Goal: Task Accomplishment & Management: Use online tool/utility

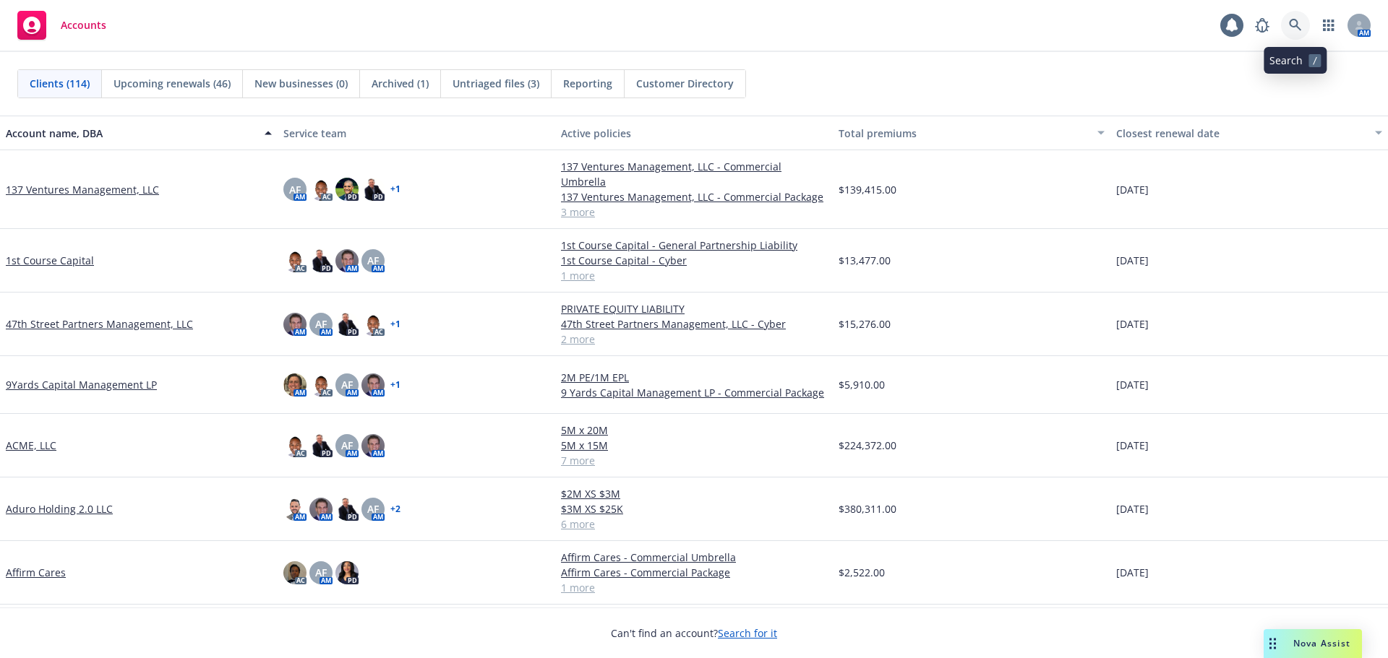
click at [1291, 12] on link at bounding box center [1295, 25] width 29 height 29
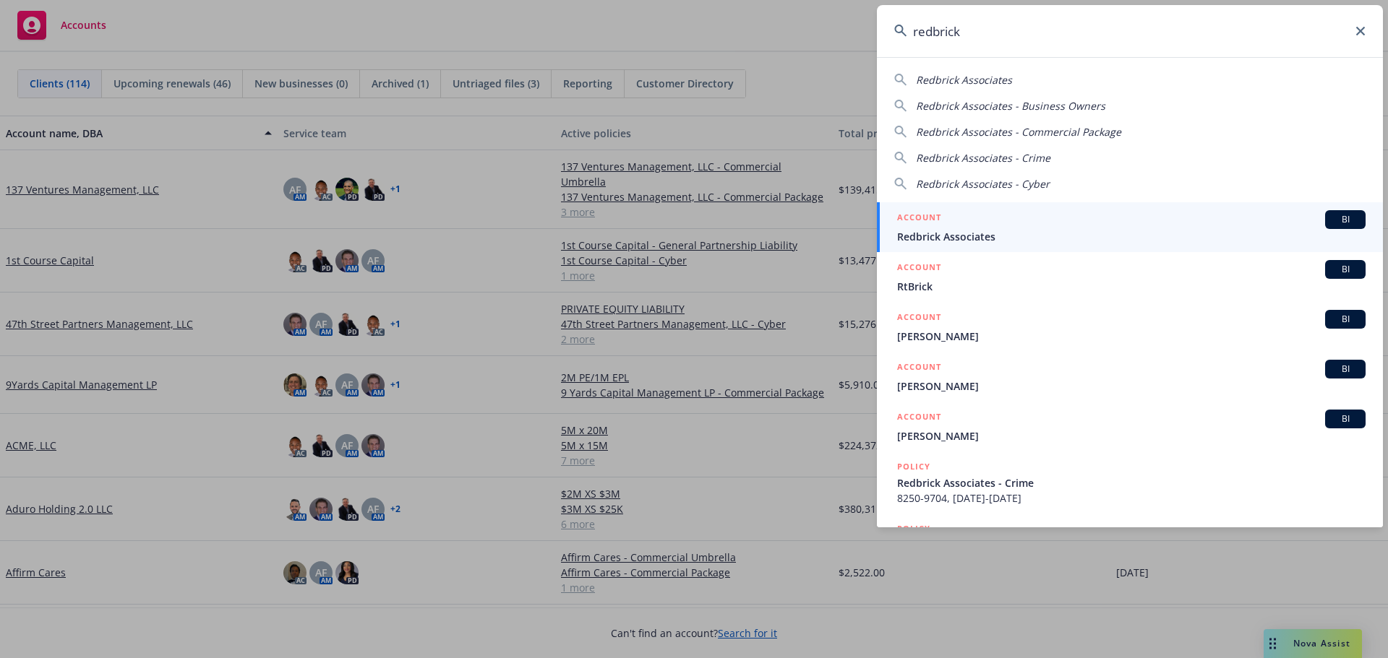
type input "redbrick"
click at [1020, 207] on link "ACCOUNT BI Redbrick Associates" at bounding box center [1130, 227] width 506 height 50
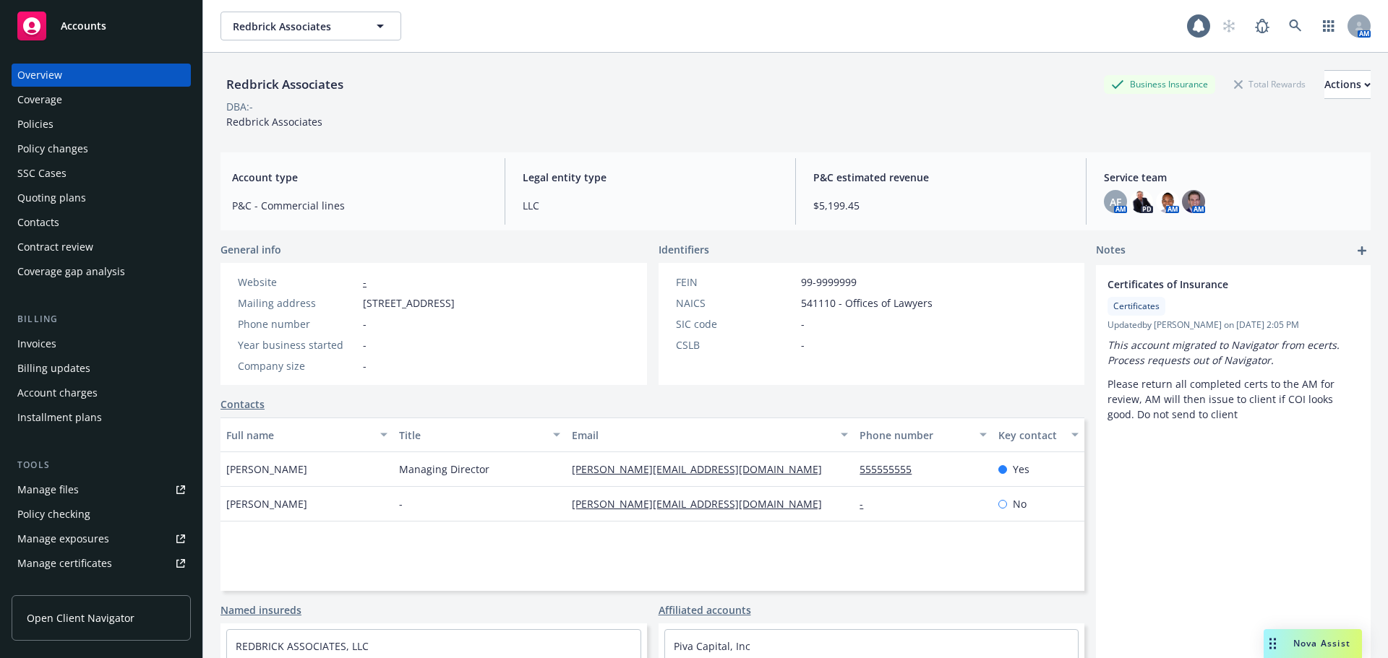
click at [100, 199] on div "Quoting plans" at bounding box center [101, 197] width 168 height 23
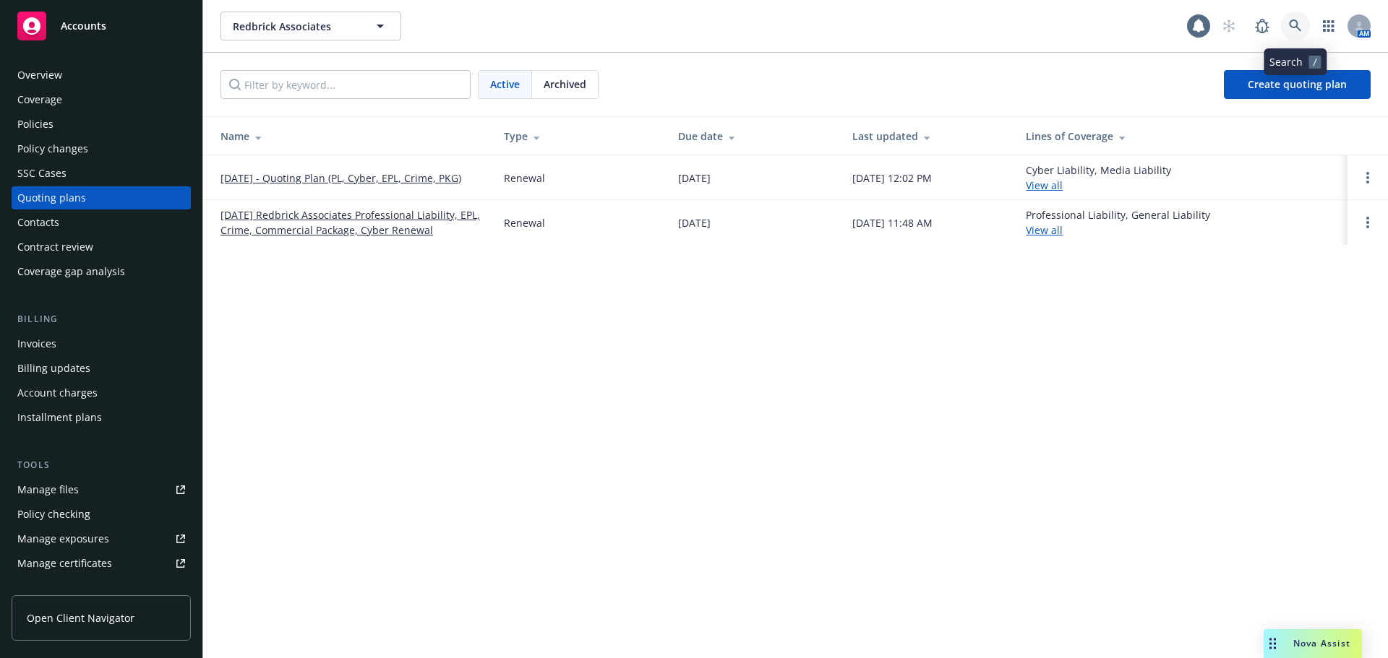
click at [1291, 26] on icon at bounding box center [1295, 26] width 13 height 13
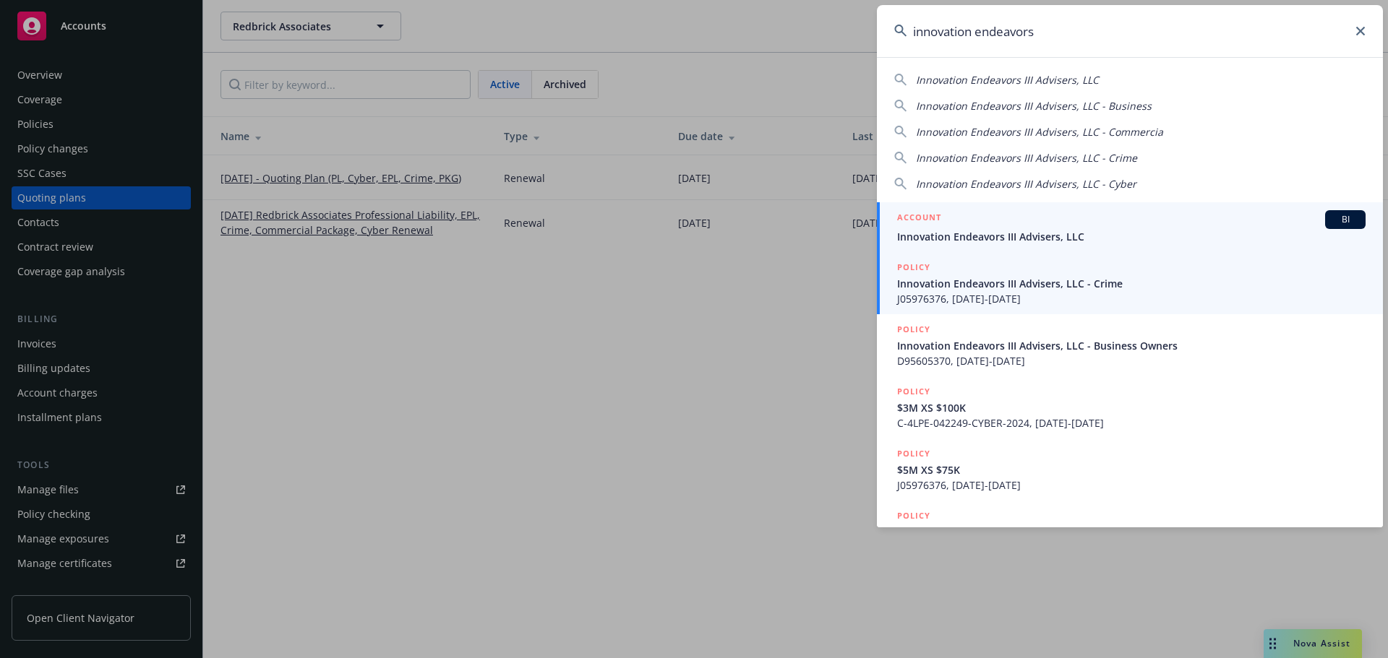
type input "innovation endeavors"
click at [1065, 236] on span "Innovation Endeavors III Advisers, LLC" at bounding box center [1131, 236] width 468 height 15
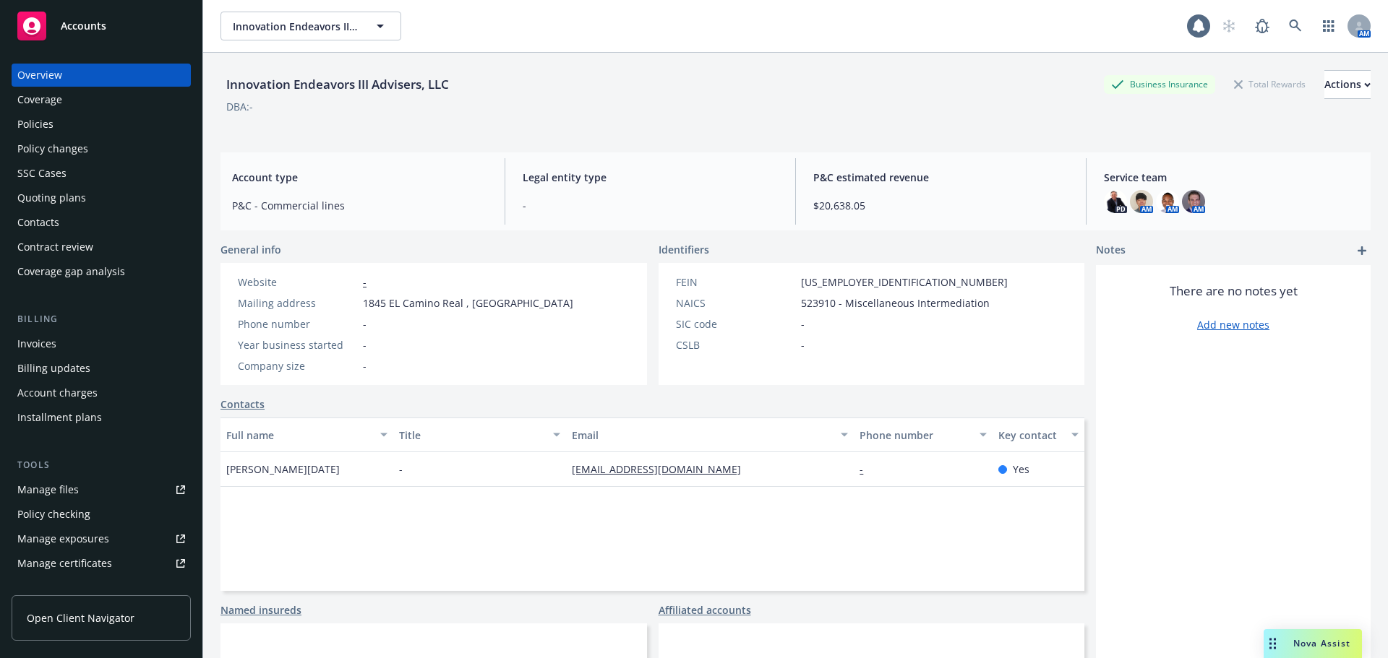
click at [25, 200] on div "Quoting plans" at bounding box center [51, 197] width 69 height 23
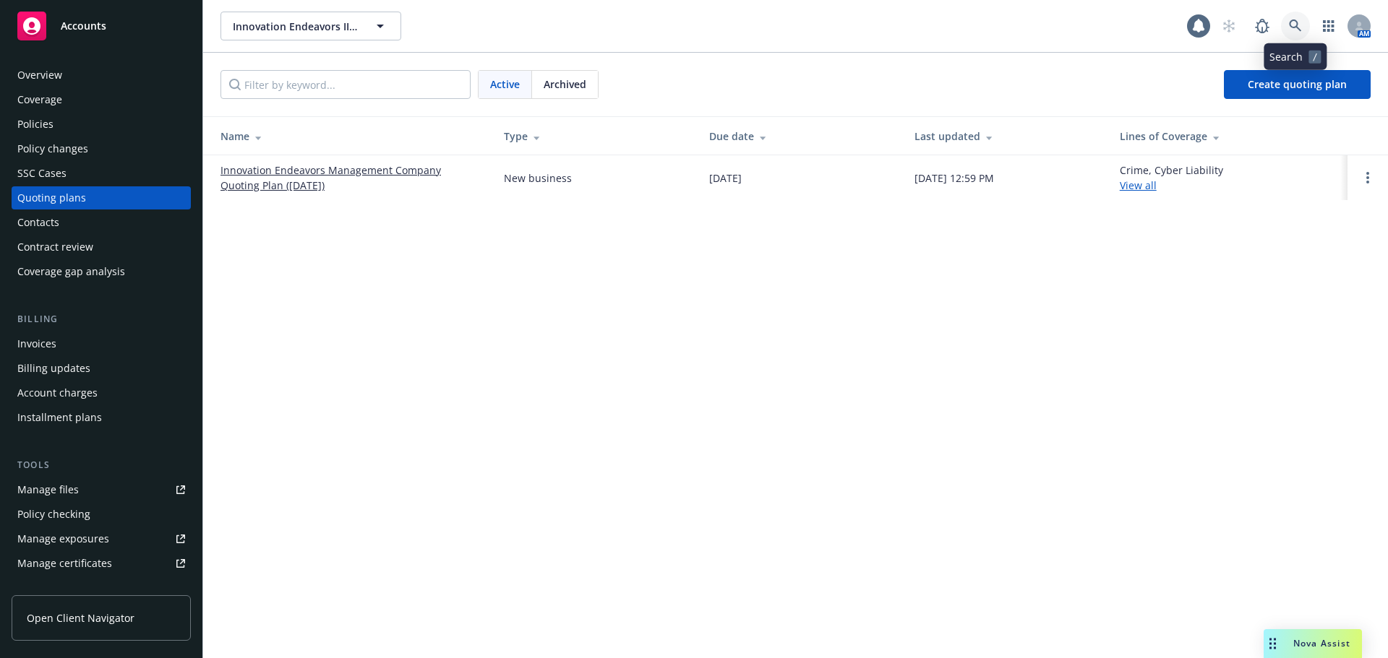
click at [1290, 20] on icon at bounding box center [1295, 26] width 13 height 13
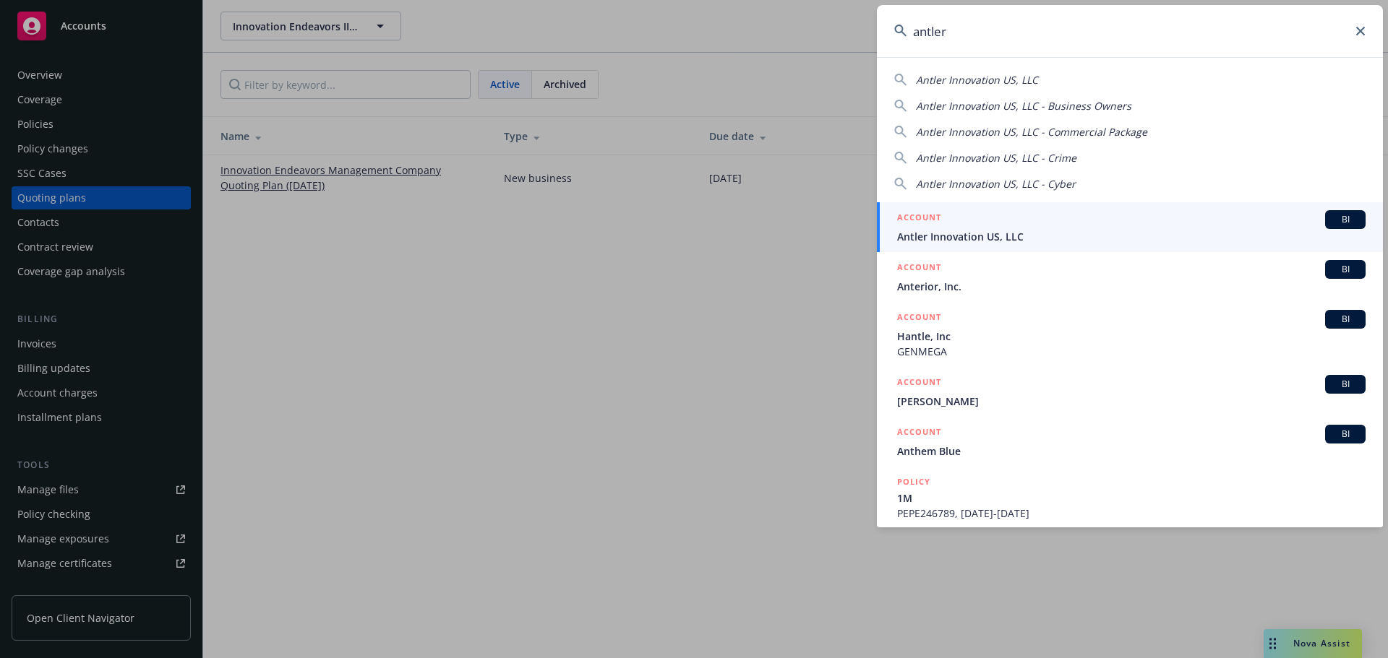
type input "antler"
click at [1062, 210] on div "ACCOUNT BI" at bounding box center [1131, 219] width 468 height 19
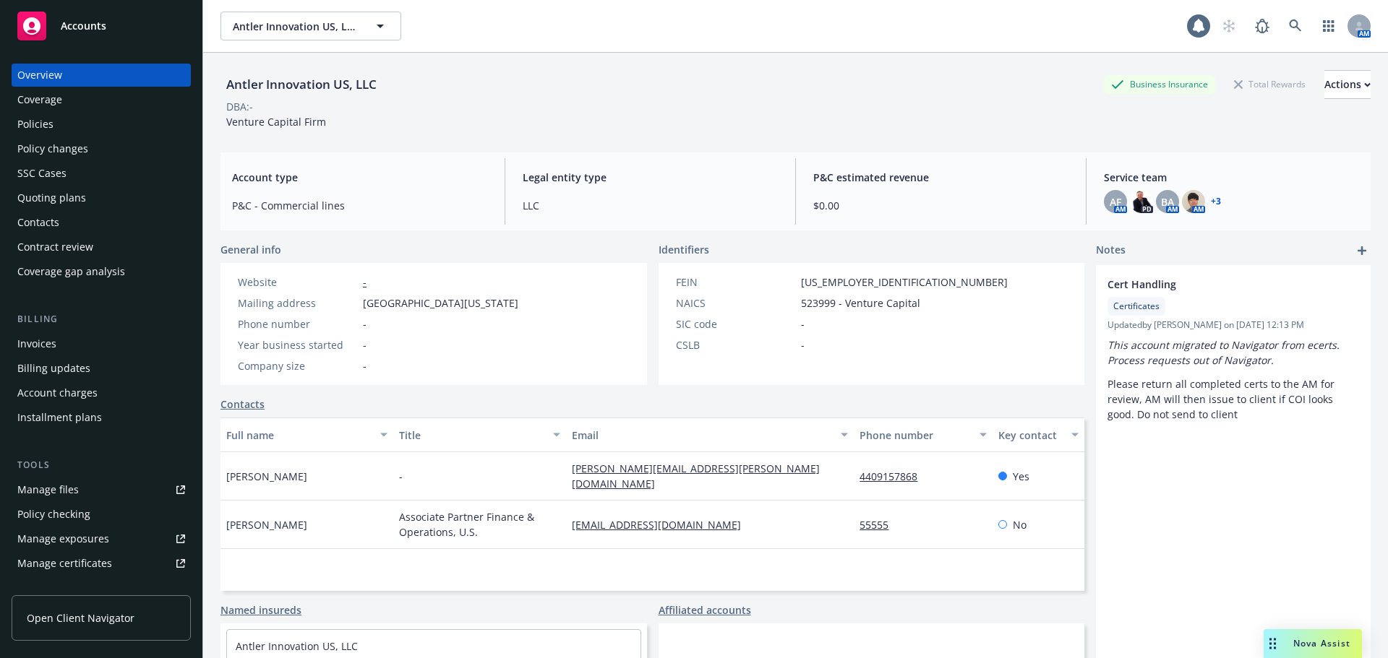
click at [66, 197] on div "Quoting plans" at bounding box center [51, 197] width 69 height 23
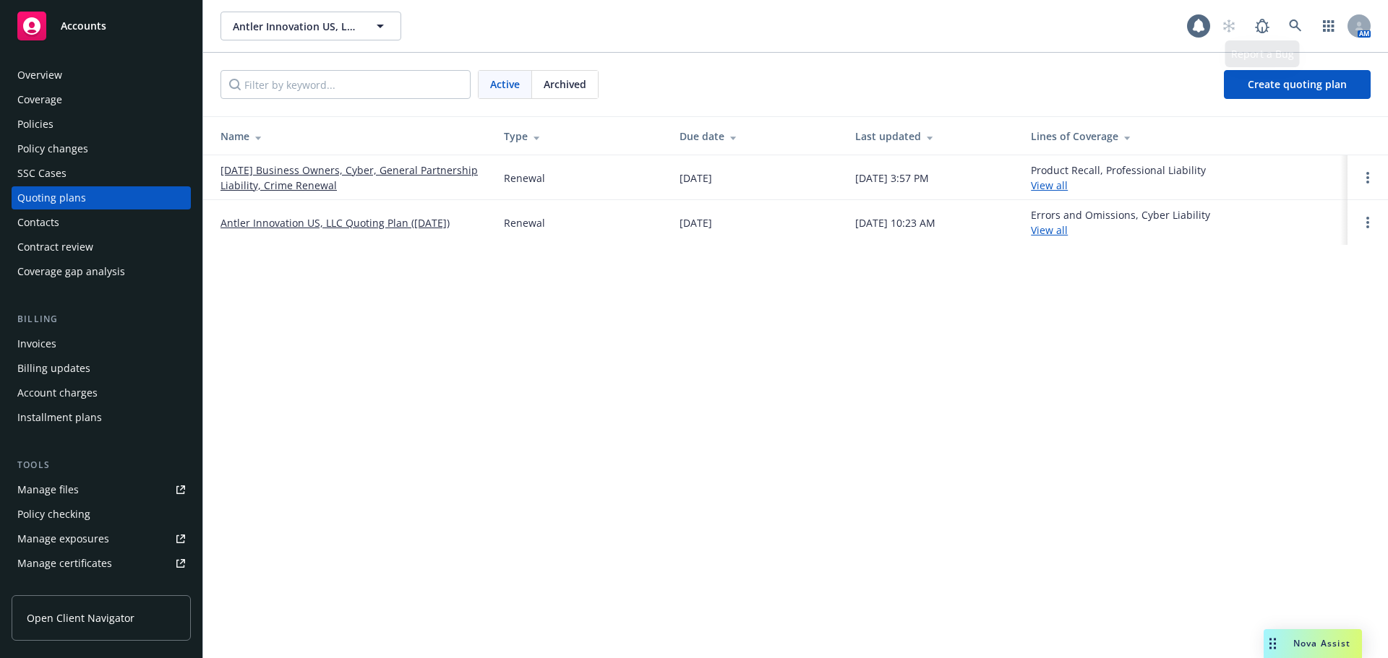
click at [1309, 24] on div "AM" at bounding box center [1292, 26] width 156 height 29
click at [1296, 23] on icon at bounding box center [1295, 26] width 12 height 12
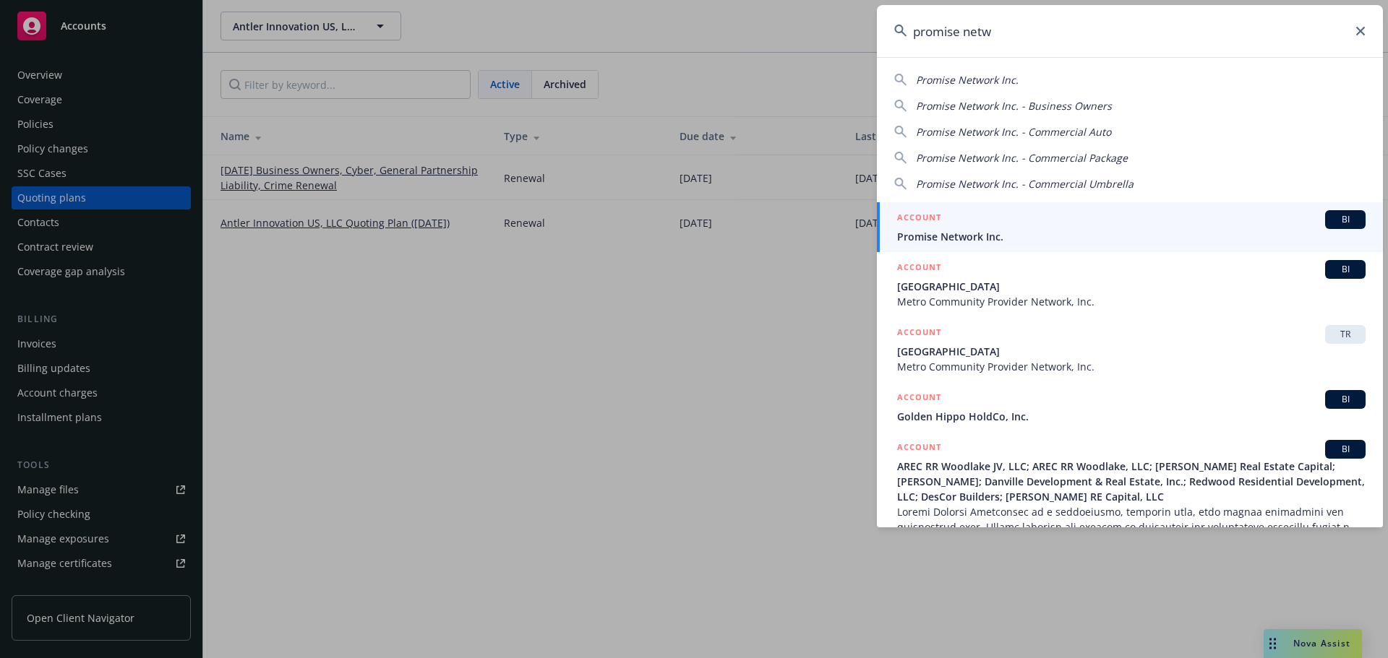
type input "promise netw"
click at [981, 210] on link "ACCOUNT BI Promise Network Inc." at bounding box center [1130, 227] width 506 height 50
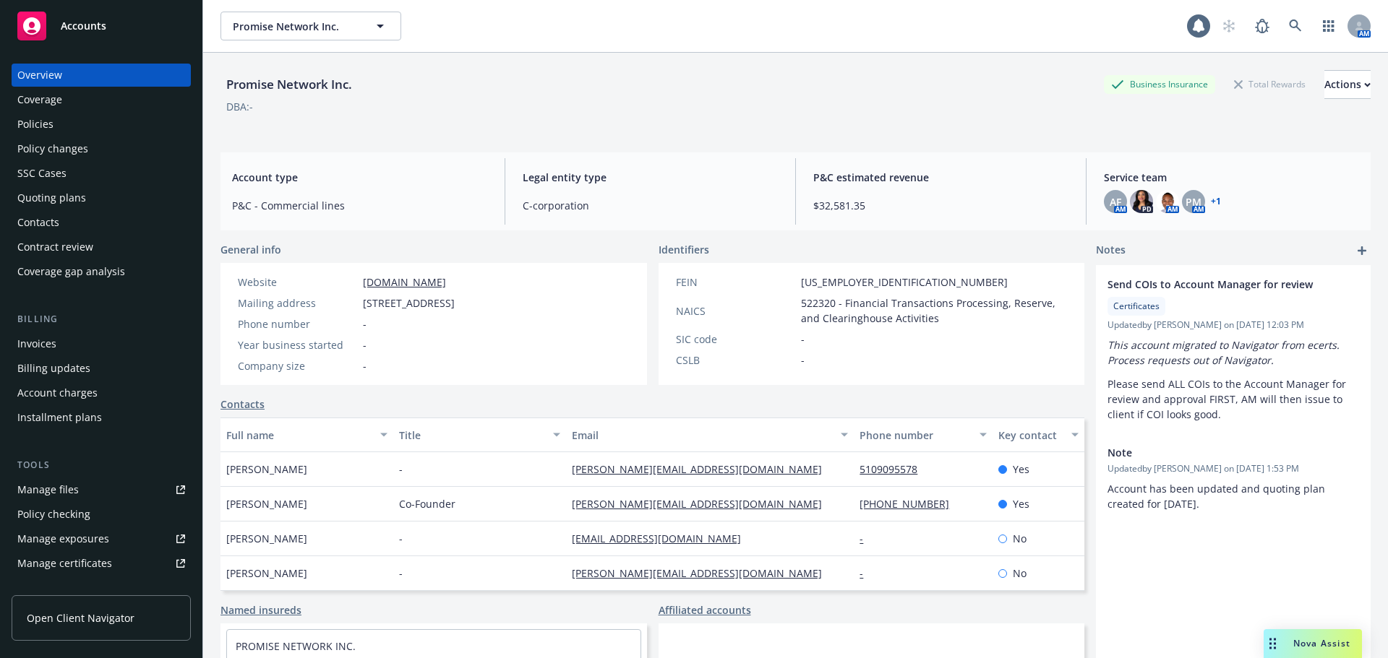
click at [25, 121] on div "Policies" at bounding box center [35, 124] width 36 height 23
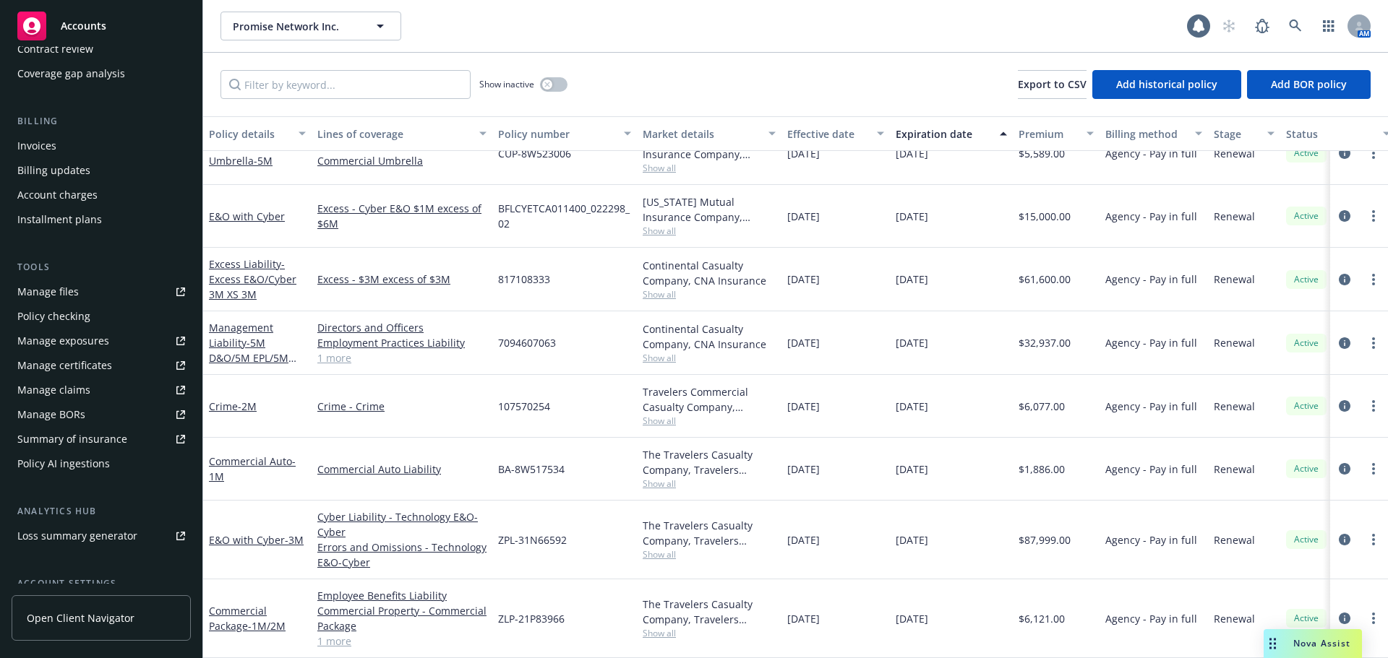
scroll to position [217, 0]
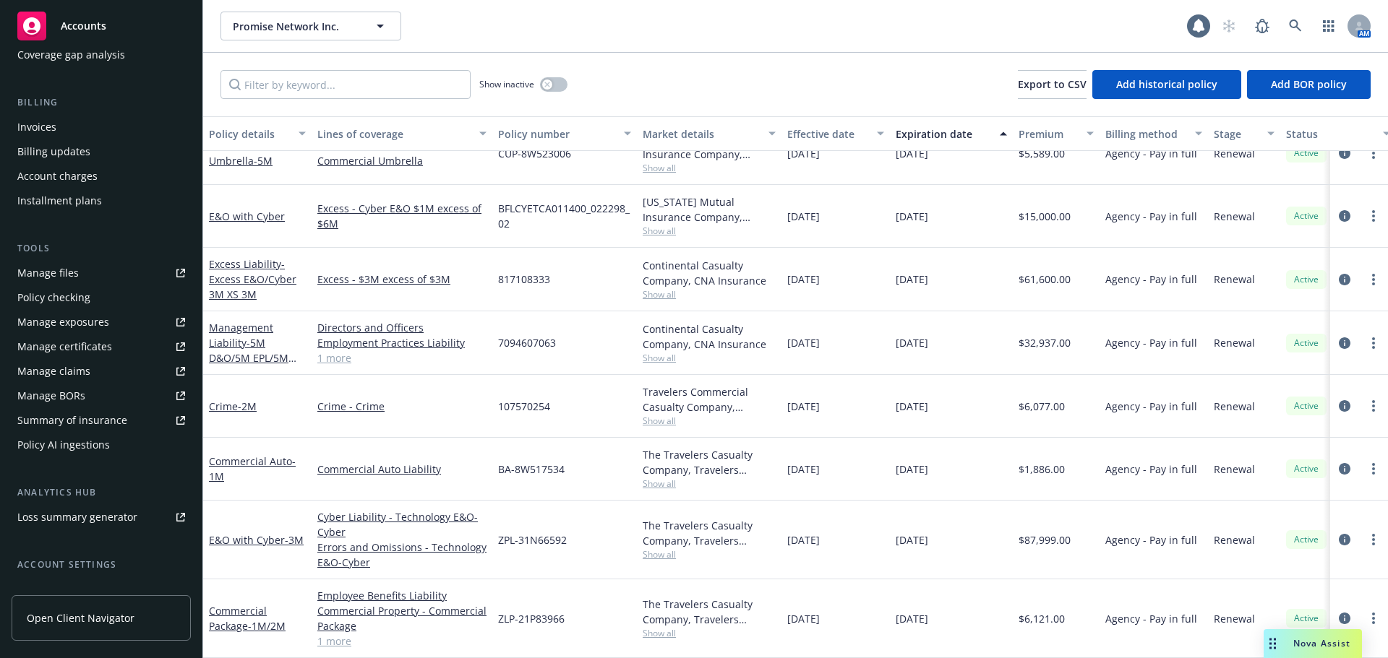
click at [86, 345] on div "Manage certificates" at bounding box center [64, 346] width 95 height 23
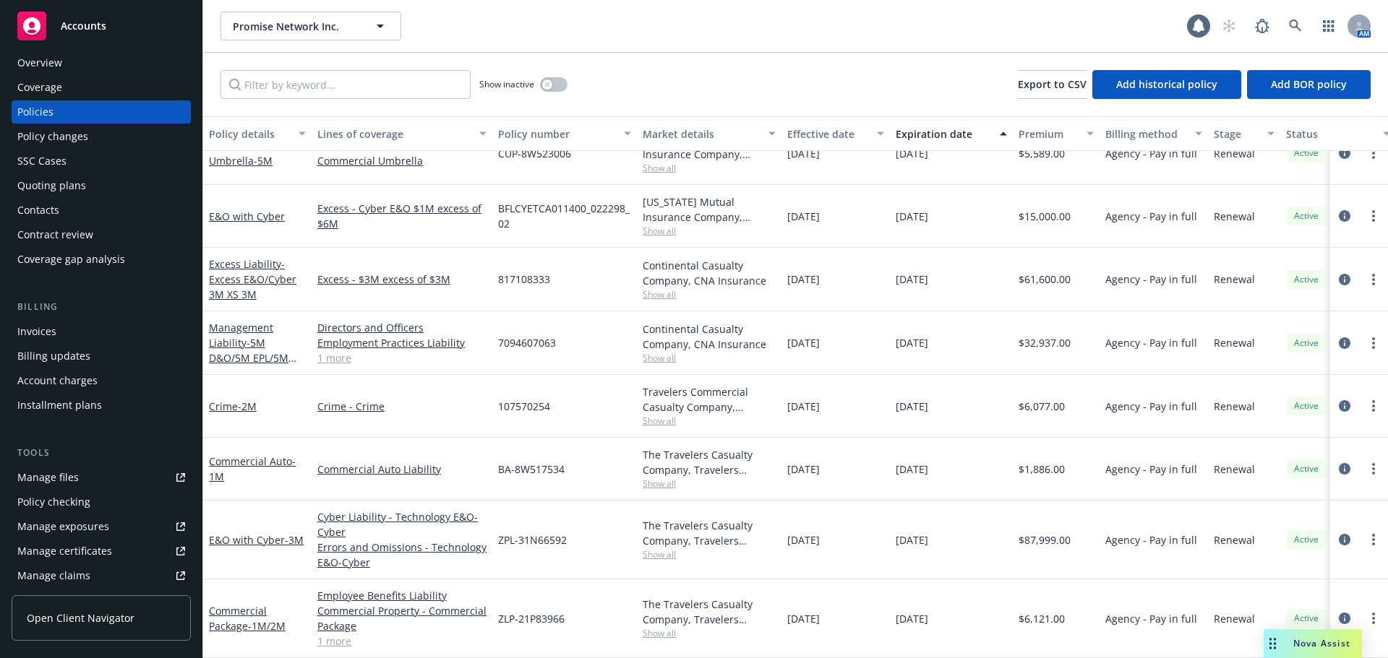
scroll to position [0, 0]
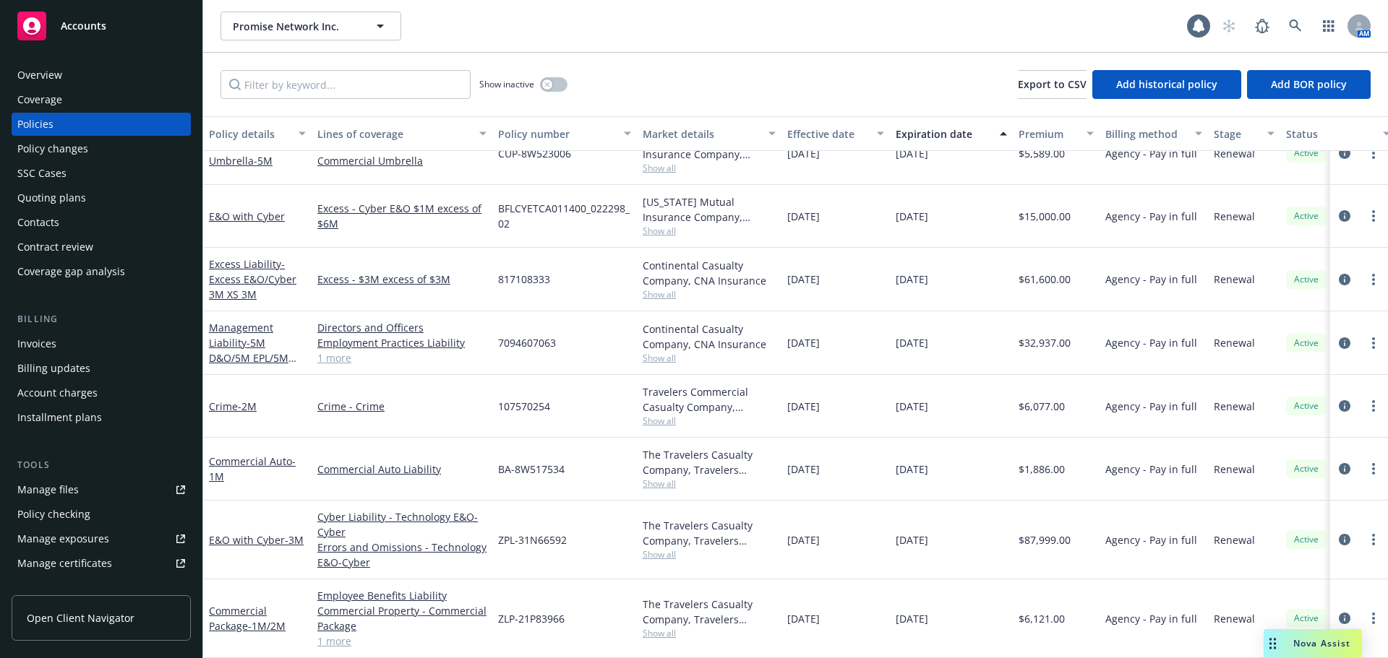
click at [91, 248] on div "Contract review" at bounding box center [55, 247] width 76 height 23
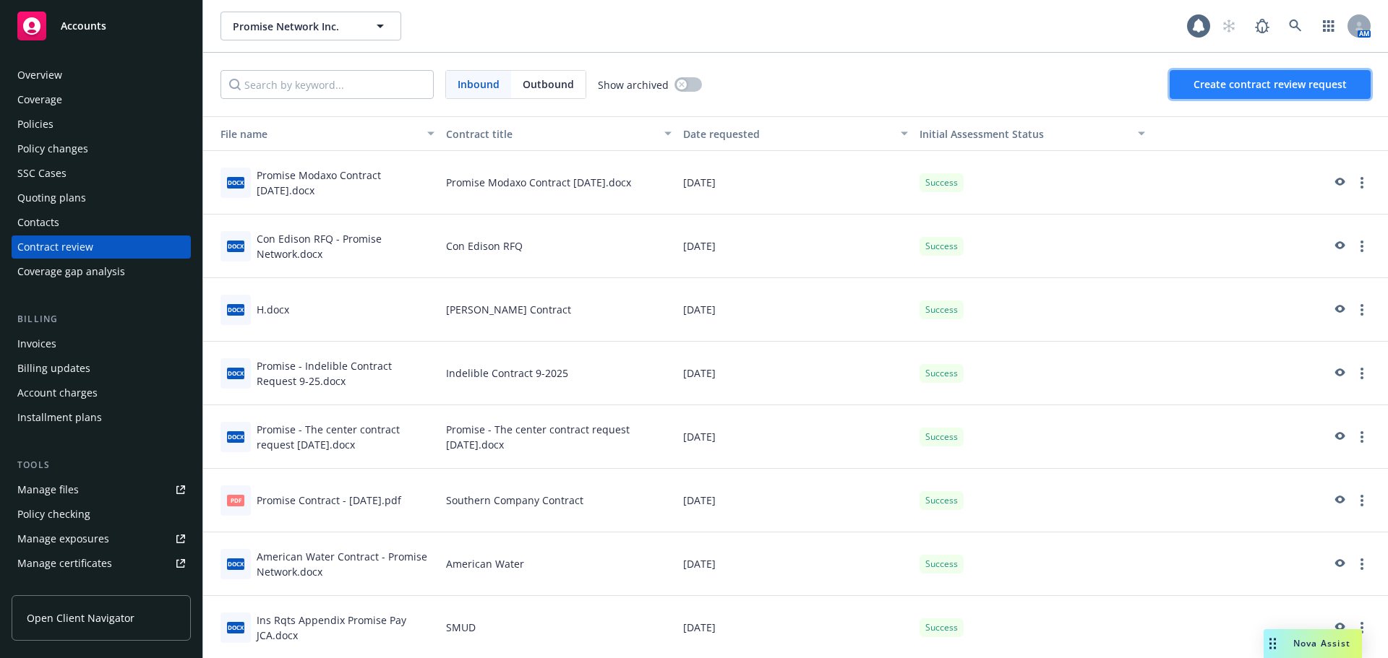
click at [1232, 87] on span "Create contract review request" at bounding box center [1269, 84] width 153 height 14
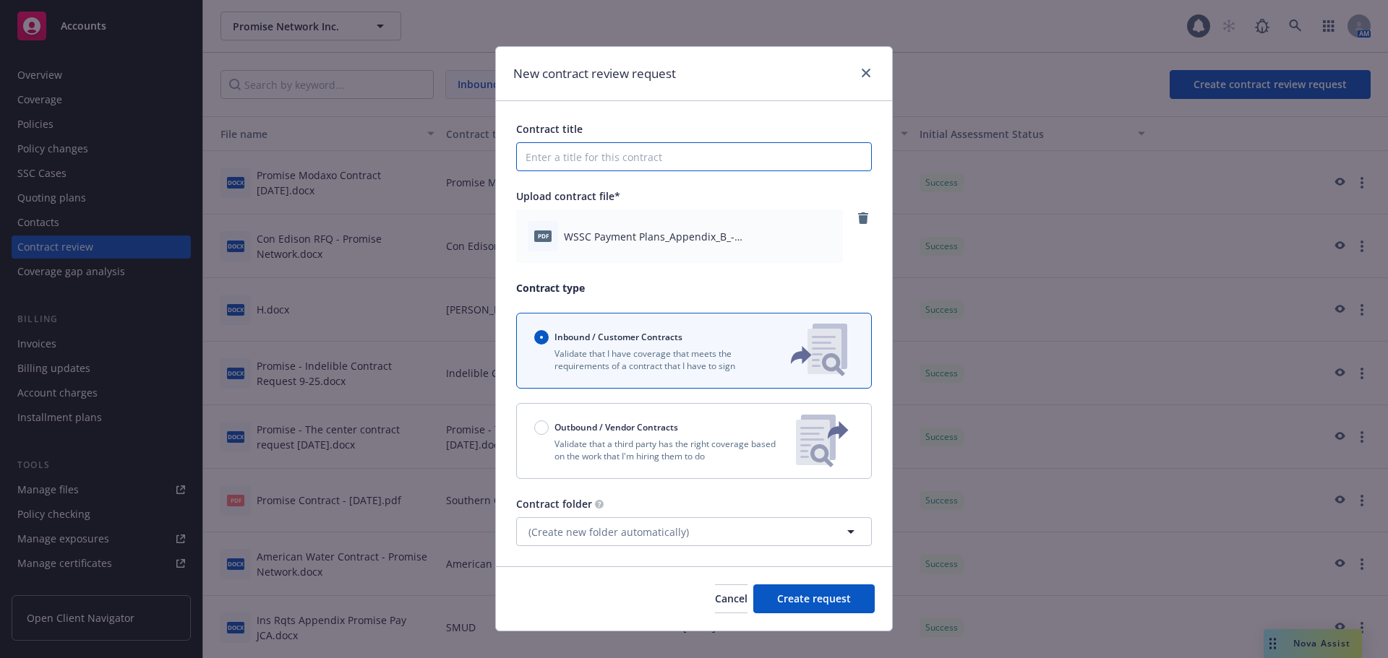
click at [606, 163] on input "Contract title" at bounding box center [694, 156] width 356 height 29
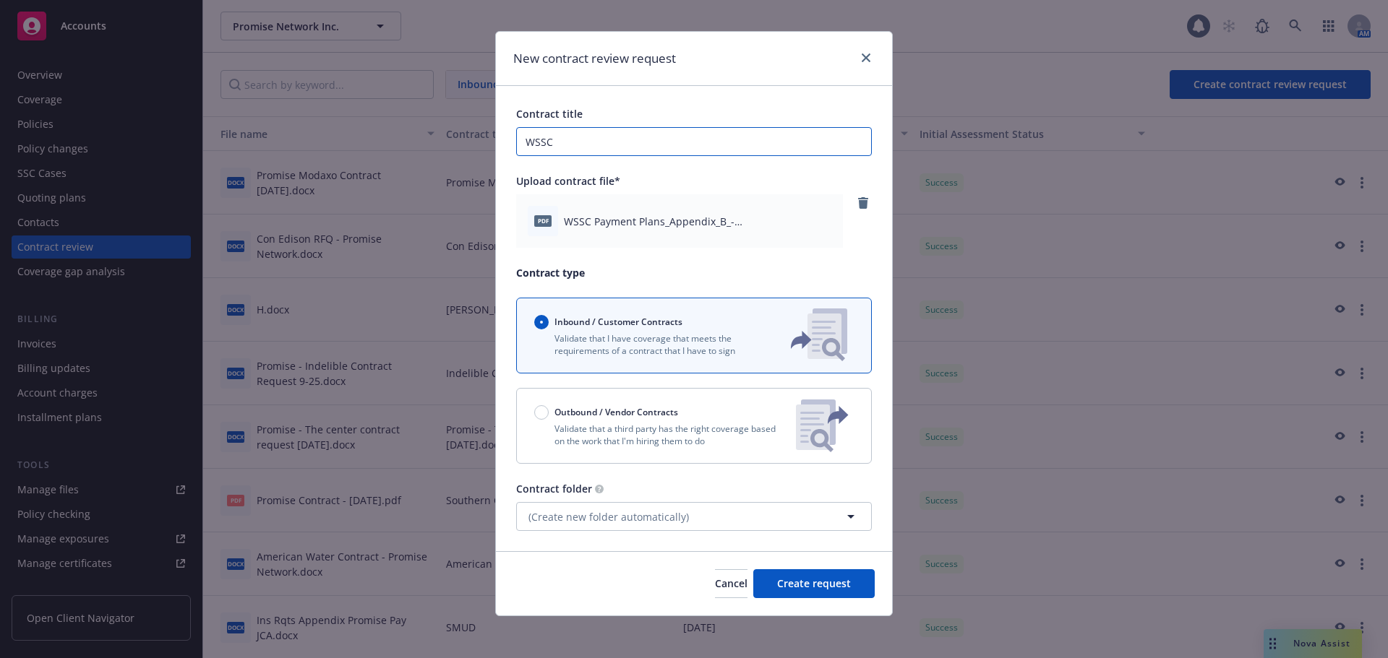
scroll to position [20, 0]
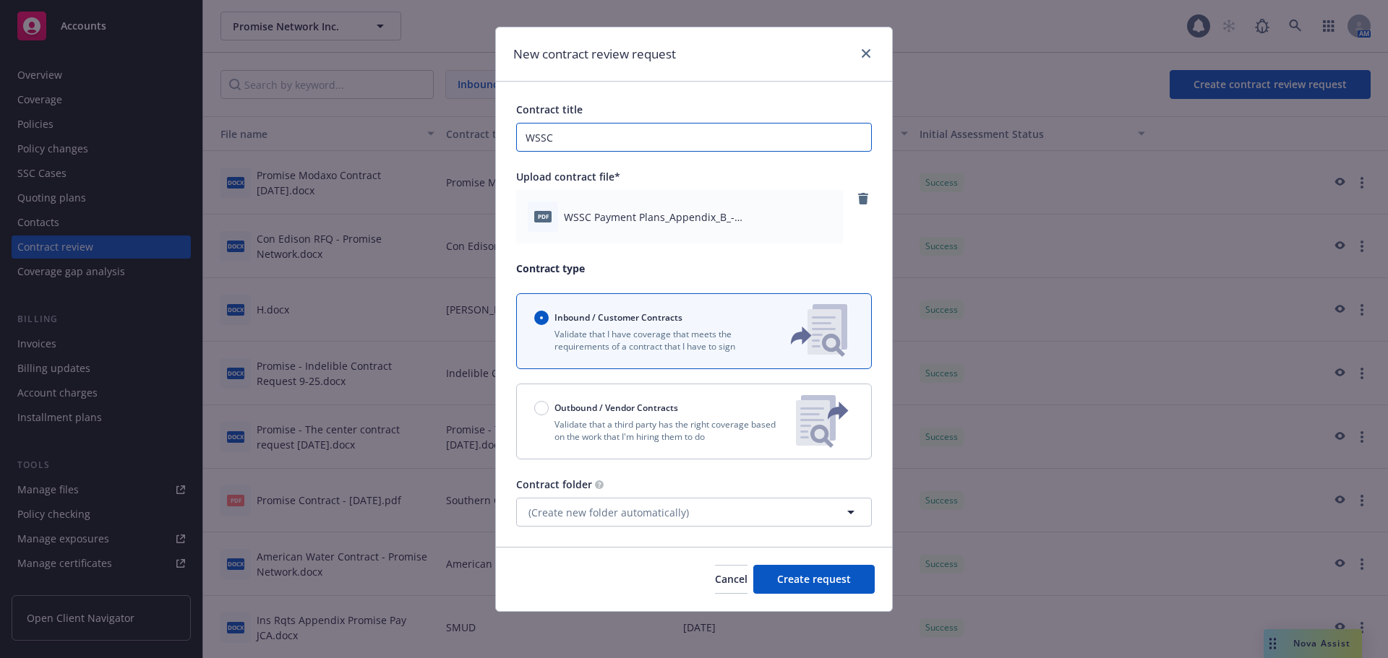
type input "WSSC"
click at [702, 509] on button "(Create new folder automatically)" at bounding box center [694, 512] width 356 height 29
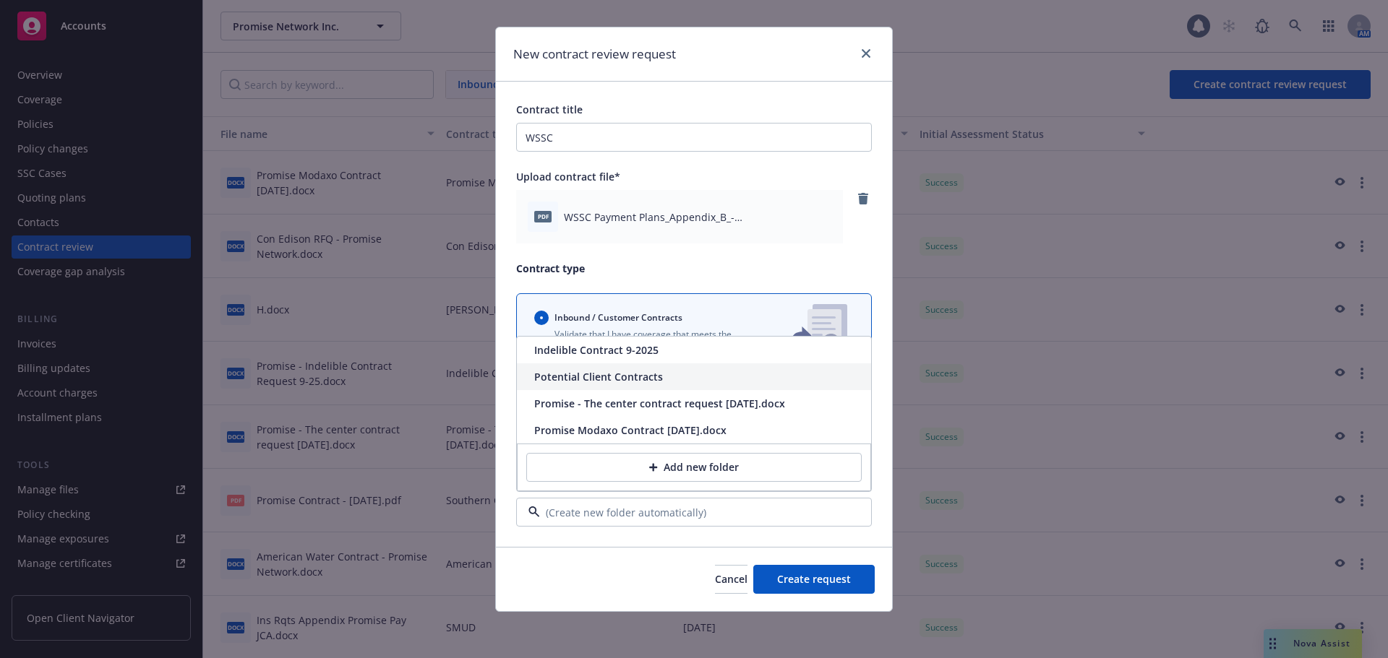
click at [609, 368] on div "Potential Client Contracts" at bounding box center [694, 376] width 354 height 27
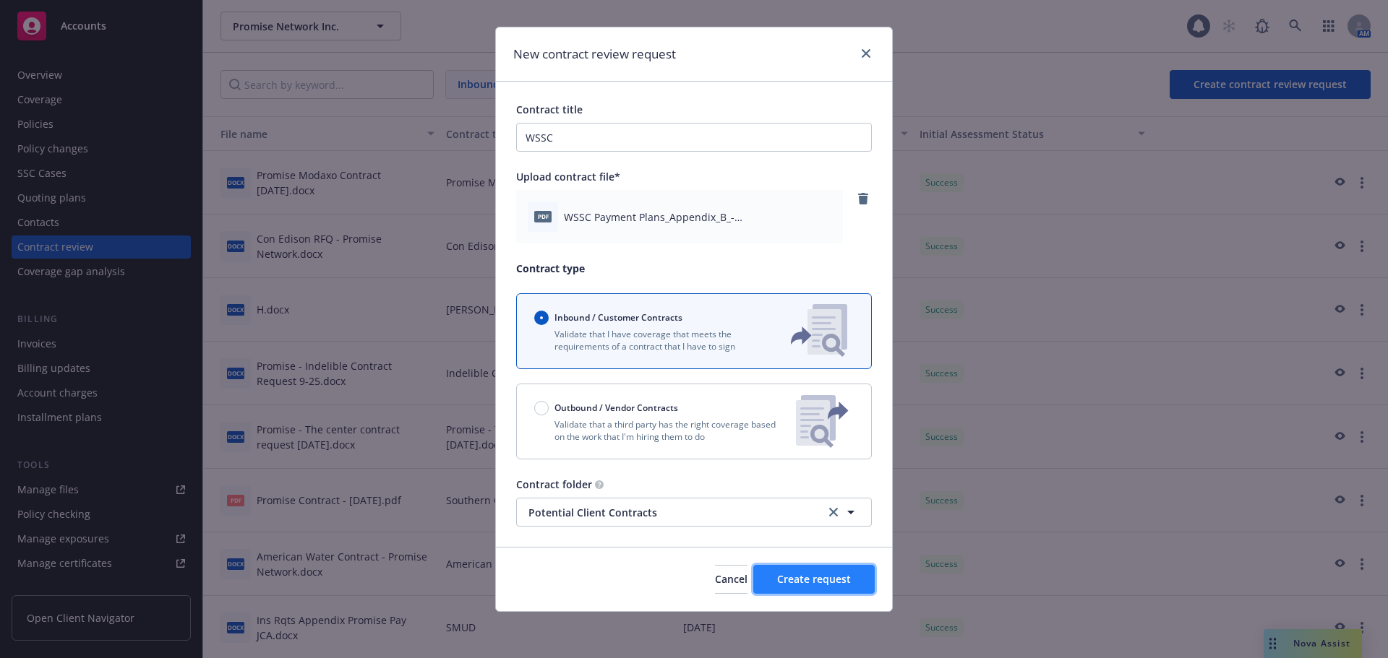
click at [810, 579] on span "Create request" at bounding box center [814, 579] width 74 height 14
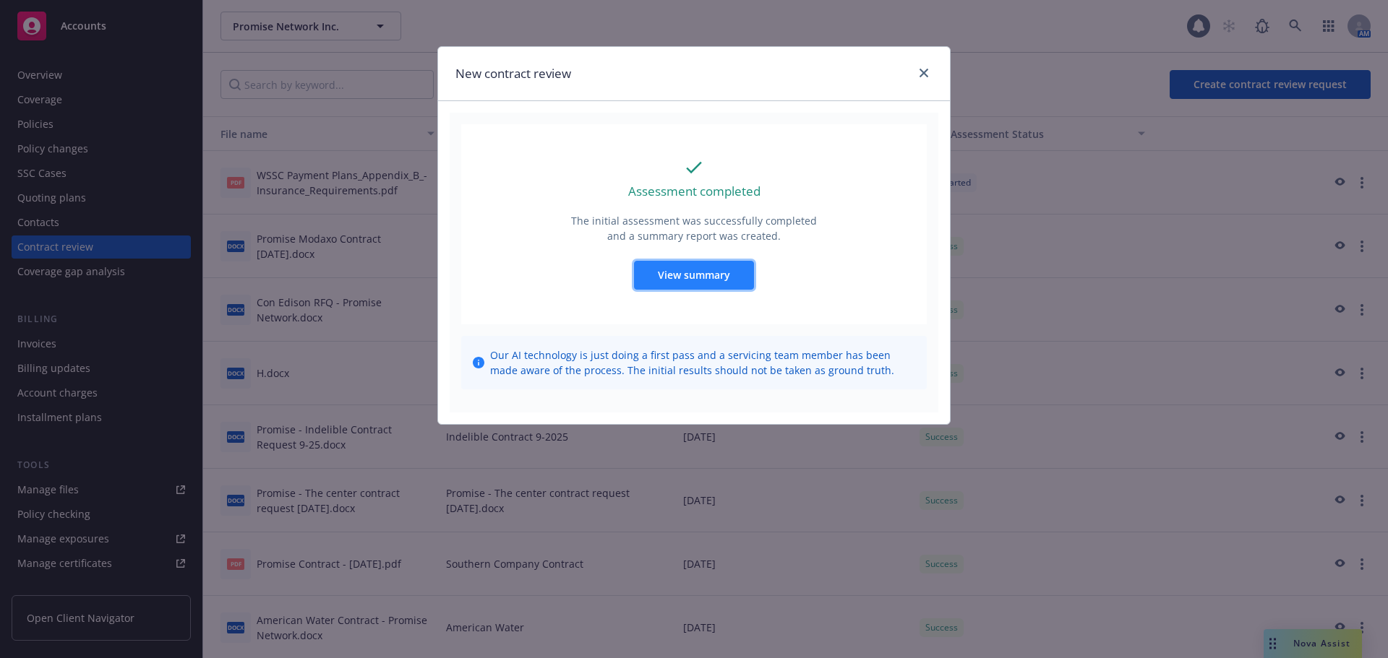
click at [711, 268] on span "View summary" at bounding box center [694, 275] width 72 height 14
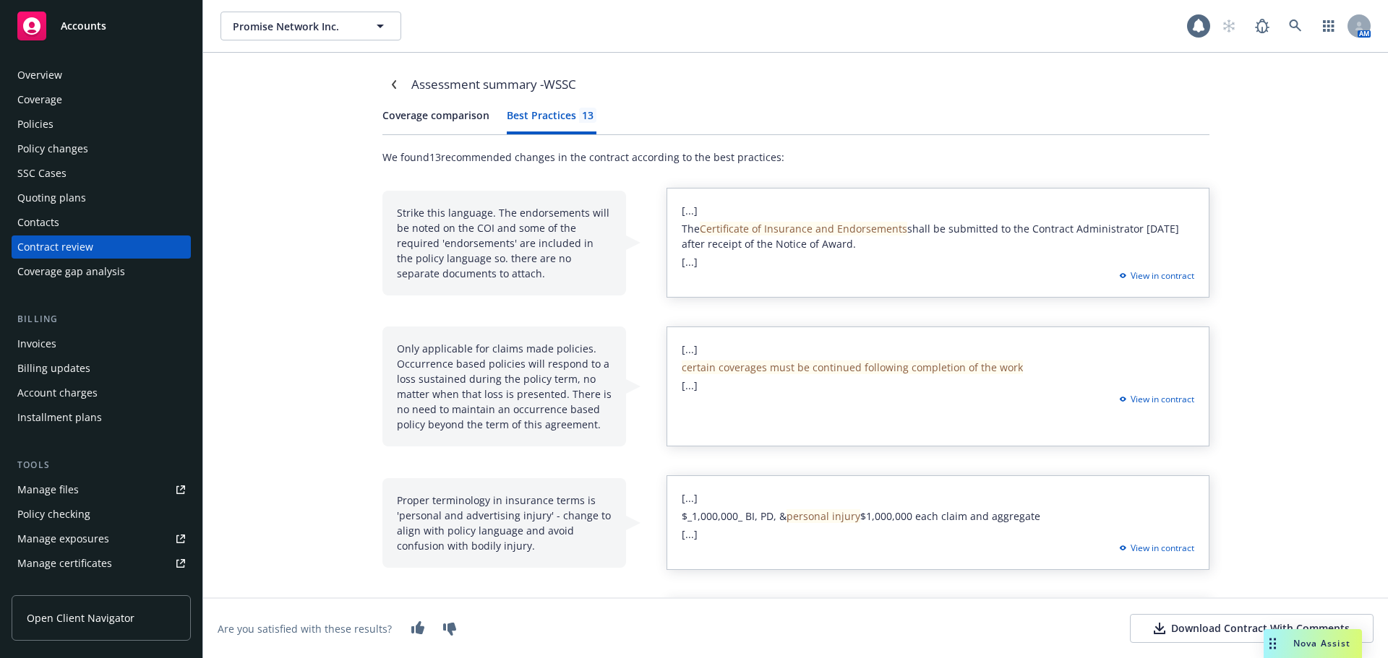
click at [579, 116] on div "13" at bounding box center [587, 115] width 17 height 15
click at [1135, 279] on div "View in contract" at bounding box center [1153, 276] width 79 height 13
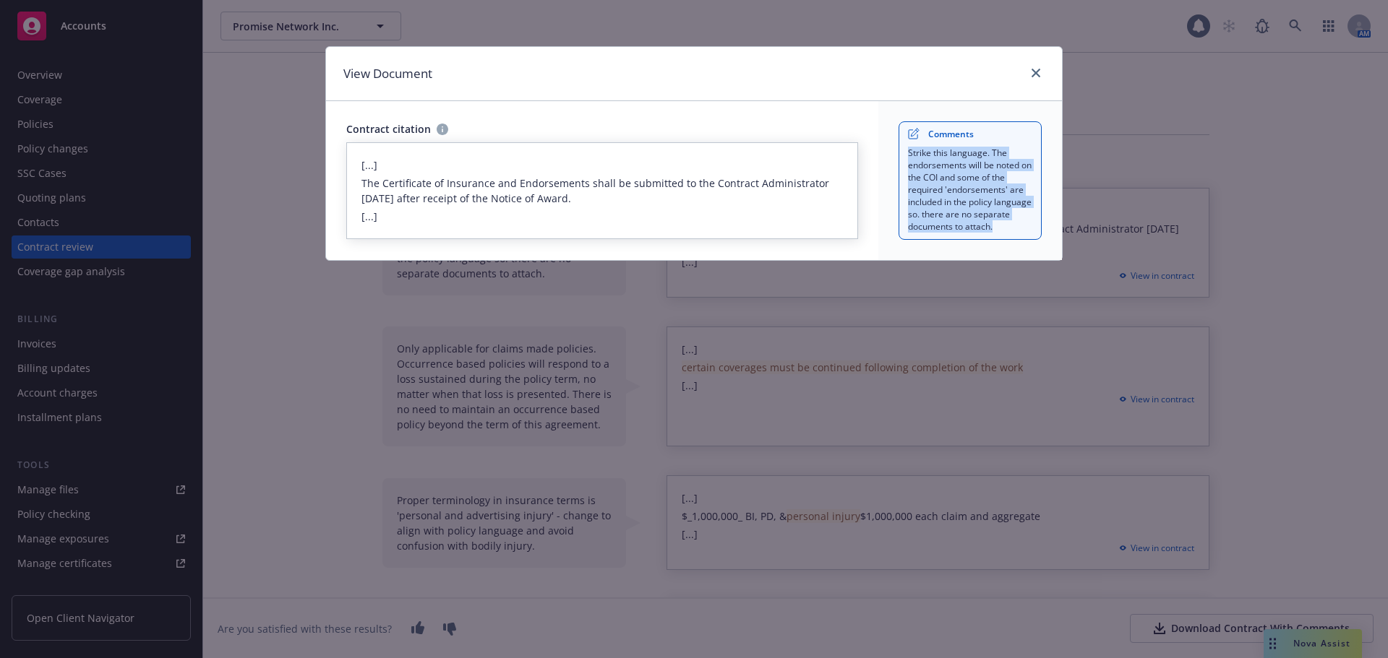
drag, startPoint x: 908, startPoint y: 155, endPoint x: 1011, endPoint y: 231, distance: 127.6
click at [1011, 231] on div "Strike this language. The endorsements will be noted on the COI and some of the…" at bounding box center [970, 190] width 125 height 87
copy div "Strike this language. The endorsements will be noted on the COI and some of the…"
click at [1034, 71] on icon "close" at bounding box center [1035, 73] width 9 height 9
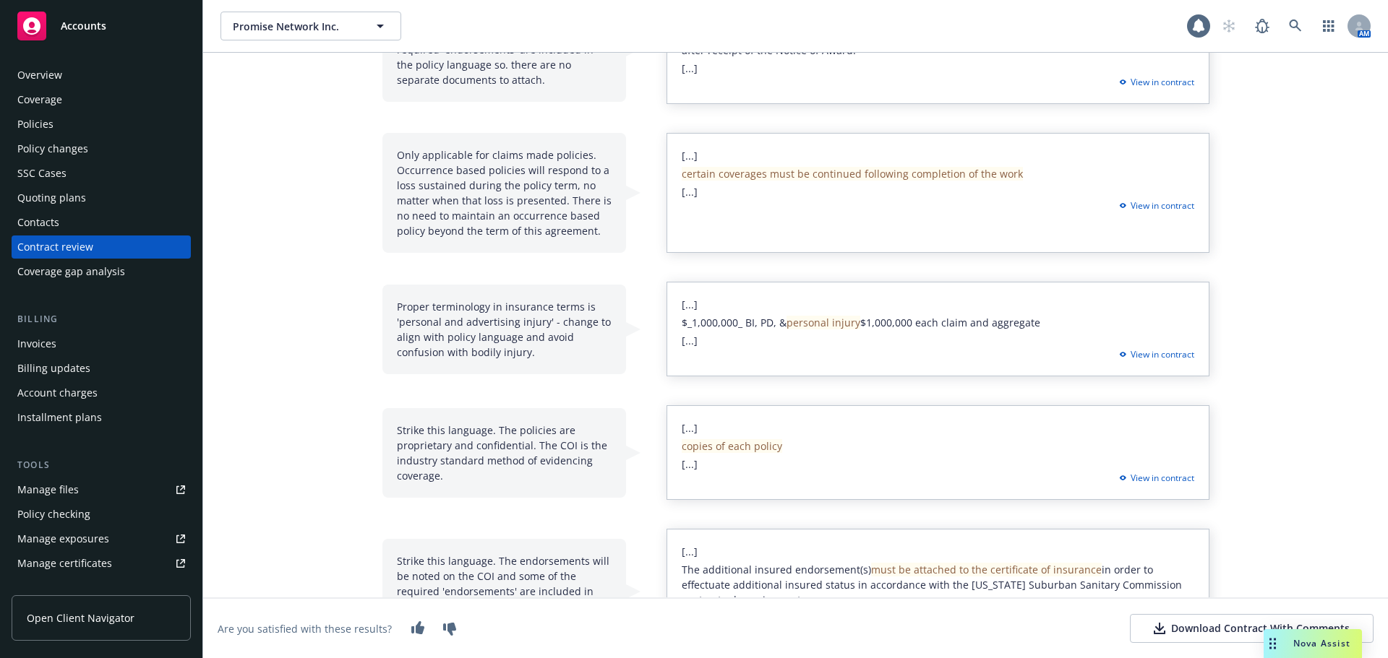
scroll to position [217, 0]
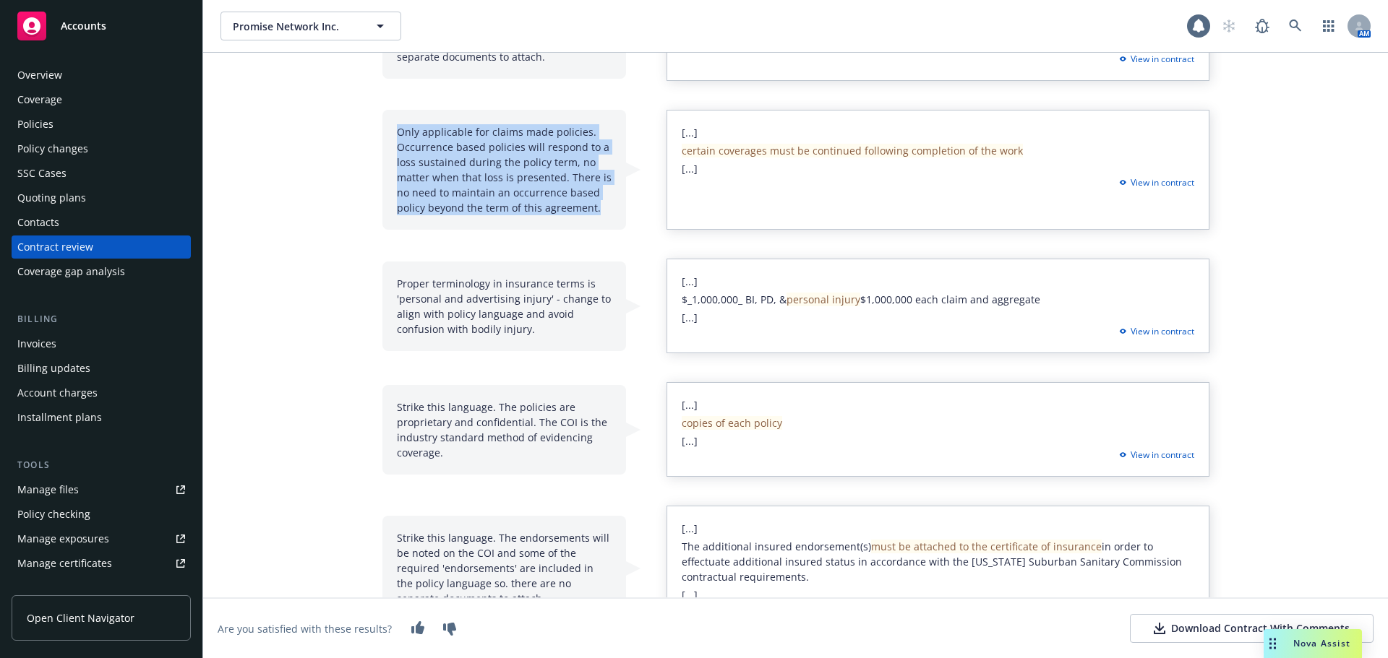
drag, startPoint x: 390, startPoint y: 134, endPoint x: 600, endPoint y: 219, distance: 226.3
click at [600, 219] on div "Only applicable for claims made policies. Occurrence based policies will respon…" at bounding box center [504, 170] width 244 height 120
copy div "Only applicable for claims made policies. Occurrence based policies will respon…"
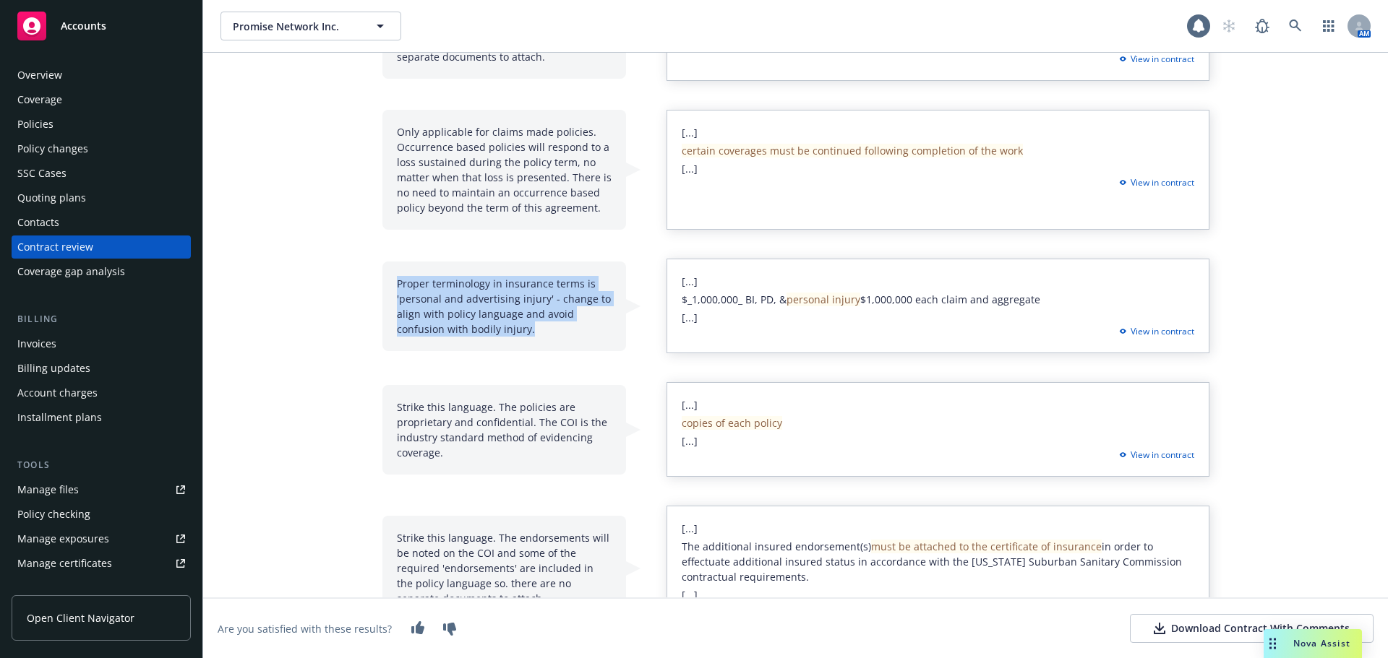
drag, startPoint x: 387, startPoint y: 281, endPoint x: 544, endPoint y: 337, distance: 166.4
click at [544, 337] on div "Proper terminology in insurance terms is 'personal and advertising injury' - ch…" at bounding box center [504, 307] width 244 height 90
copy div "Proper terminology in insurance terms is 'personal and advertising injury' - ch…"
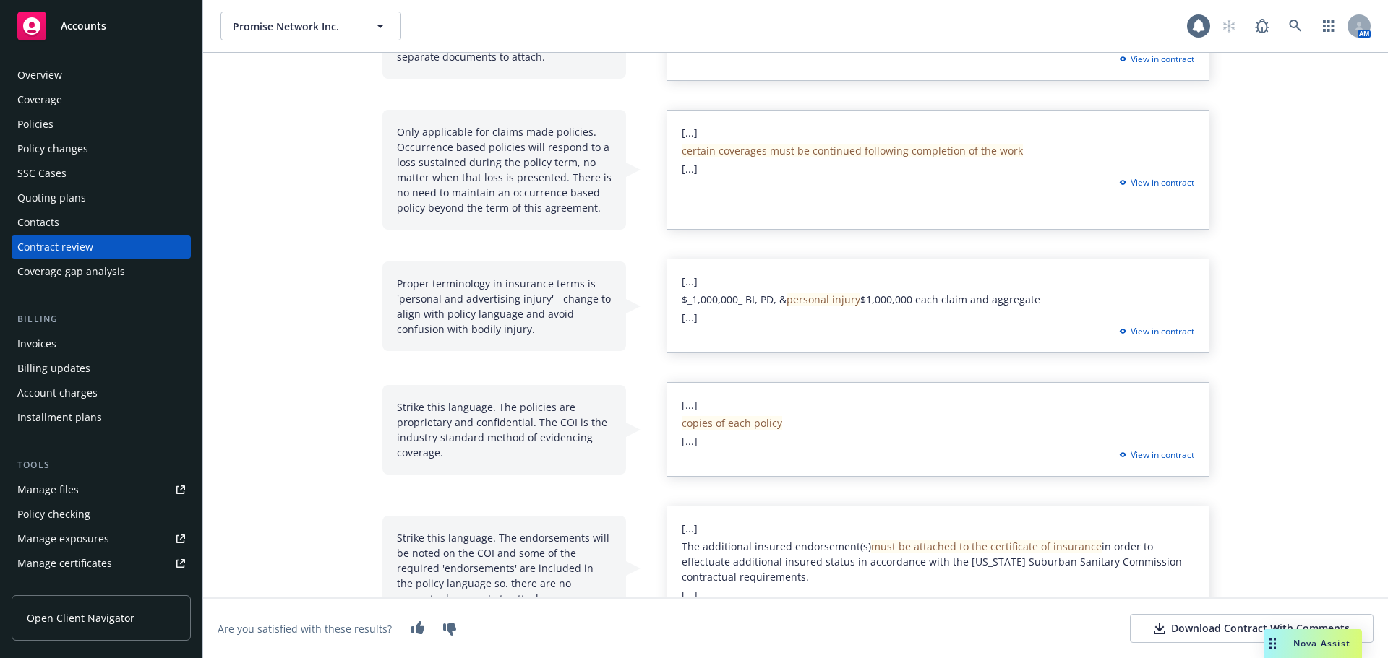
click at [389, 404] on div "Strike this language. The policies are proprietary and confidential. The COI is…" at bounding box center [504, 430] width 244 height 90
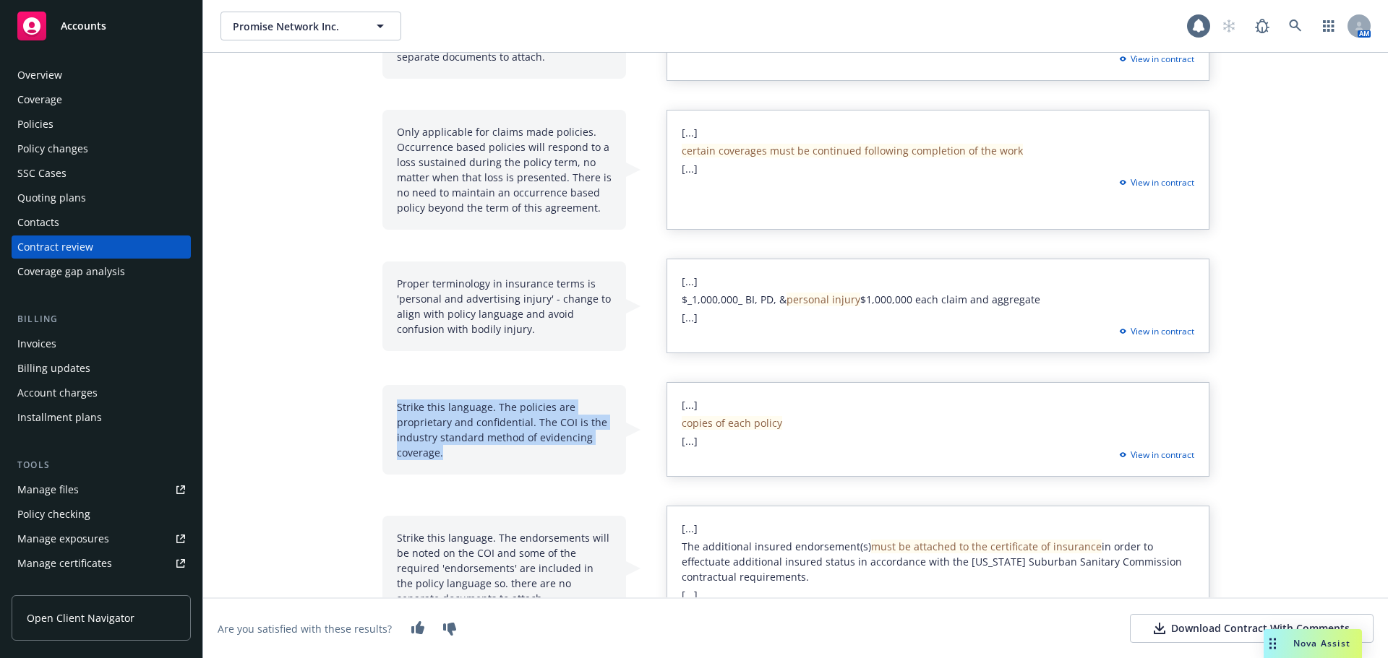
drag, startPoint x: 391, startPoint y: 408, endPoint x: 444, endPoint y: 455, distance: 71.2
click at [444, 455] on div "Strike this language. The policies are proprietary and confidential. The COI is…" at bounding box center [504, 430] width 244 height 90
copy div "Strike this language. The policies are proprietary and confidential. The COI is…"
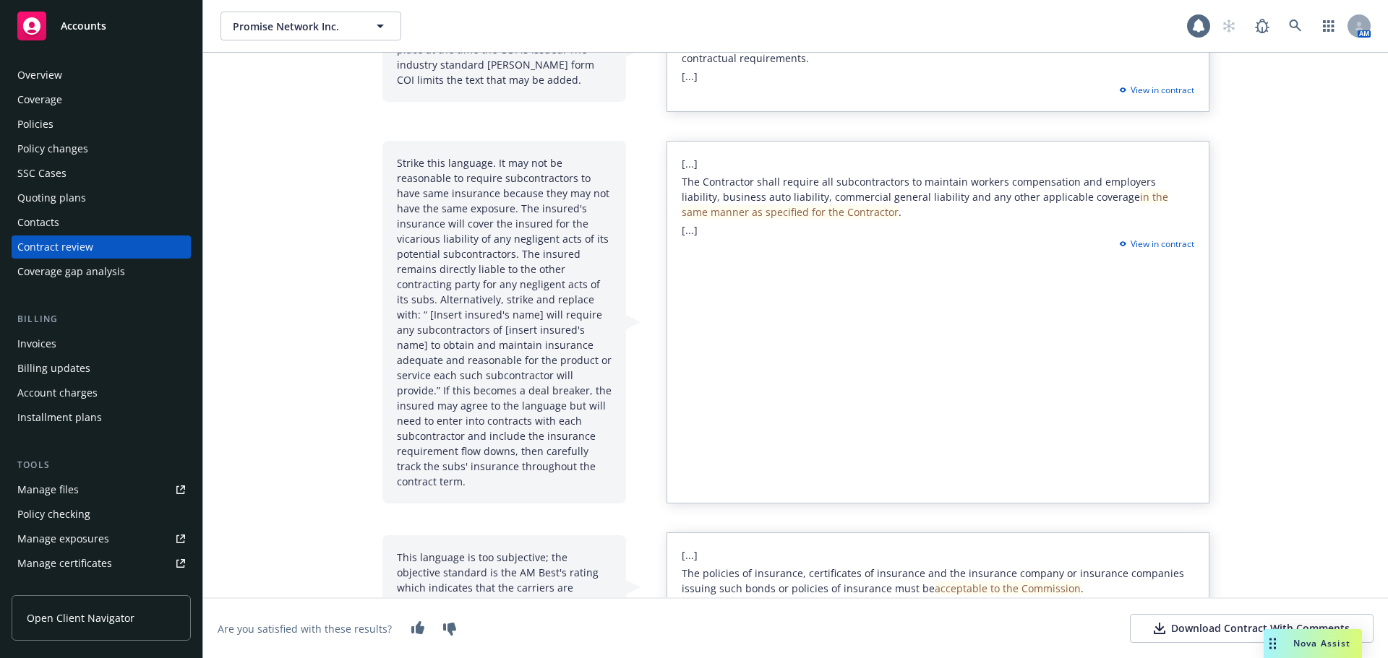
scroll to position [1194, 0]
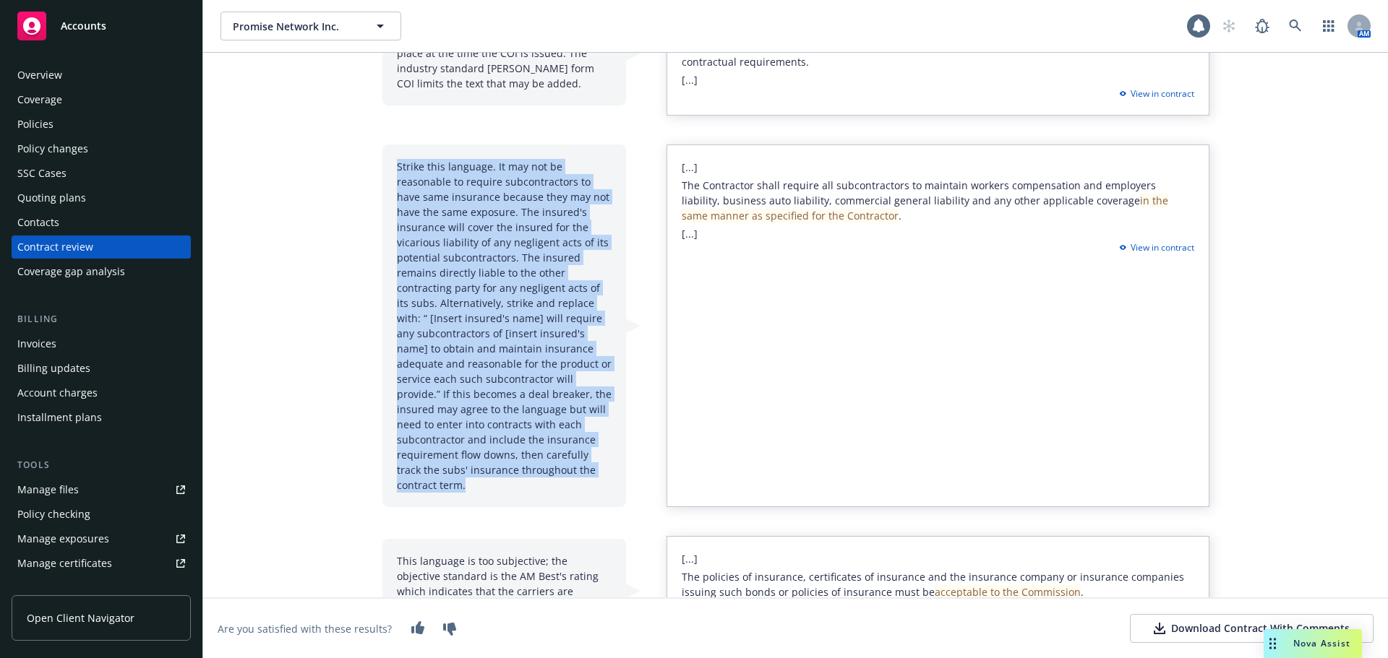
drag, startPoint x: 390, startPoint y: 162, endPoint x: 440, endPoint y: 481, distance: 322.7
click at [440, 481] on div "Strike this language. It may not be reasonable to require subcontractors to hav…" at bounding box center [504, 326] width 244 height 363
copy div "Strike this language. It may not be reasonable to require subcontractors to hav…"
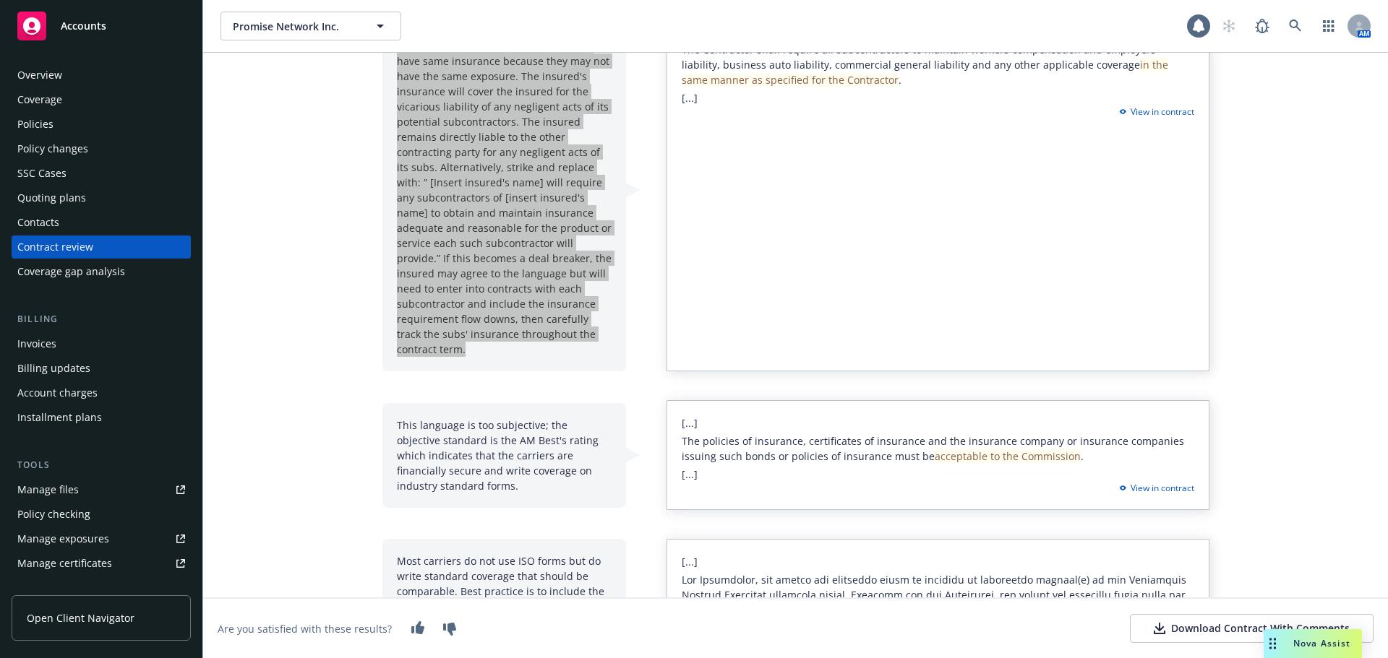
scroll to position [1483, 0]
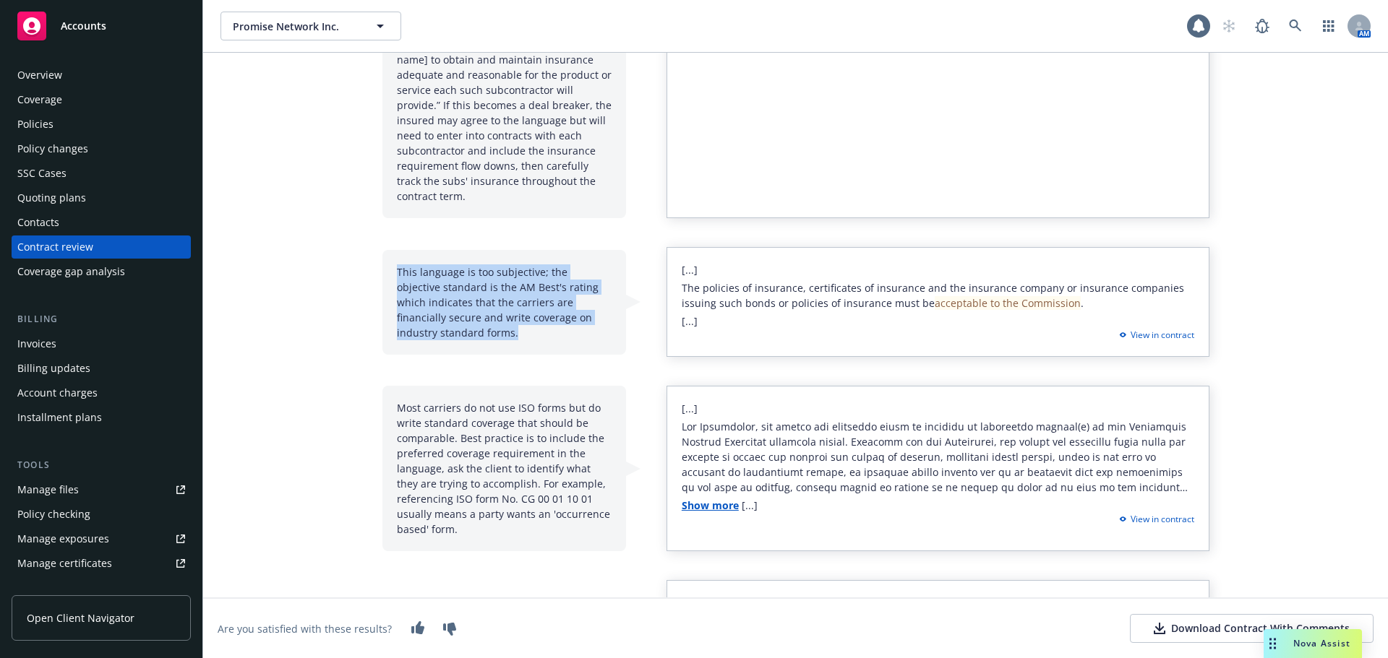
drag, startPoint x: 390, startPoint y: 253, endPoint x: 491, endPoint y: 312, distance: 117.2
click at [491, 312] on div "This language is too subjective; the objective standard is the AM Best's rating…" at bounding box center [504, 302] width 244 height 105
copy div "This language is too subjective; the objective standard is the AM Best's rating…"
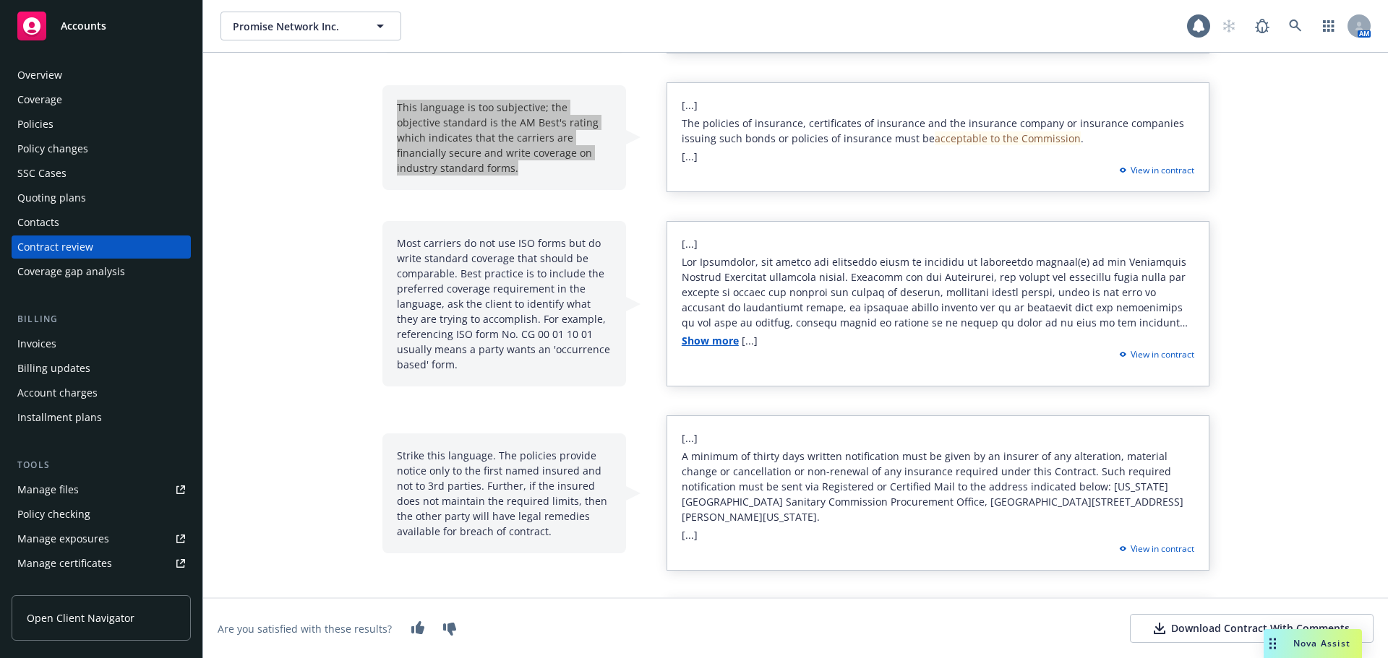
scroll to position [1700, 0]
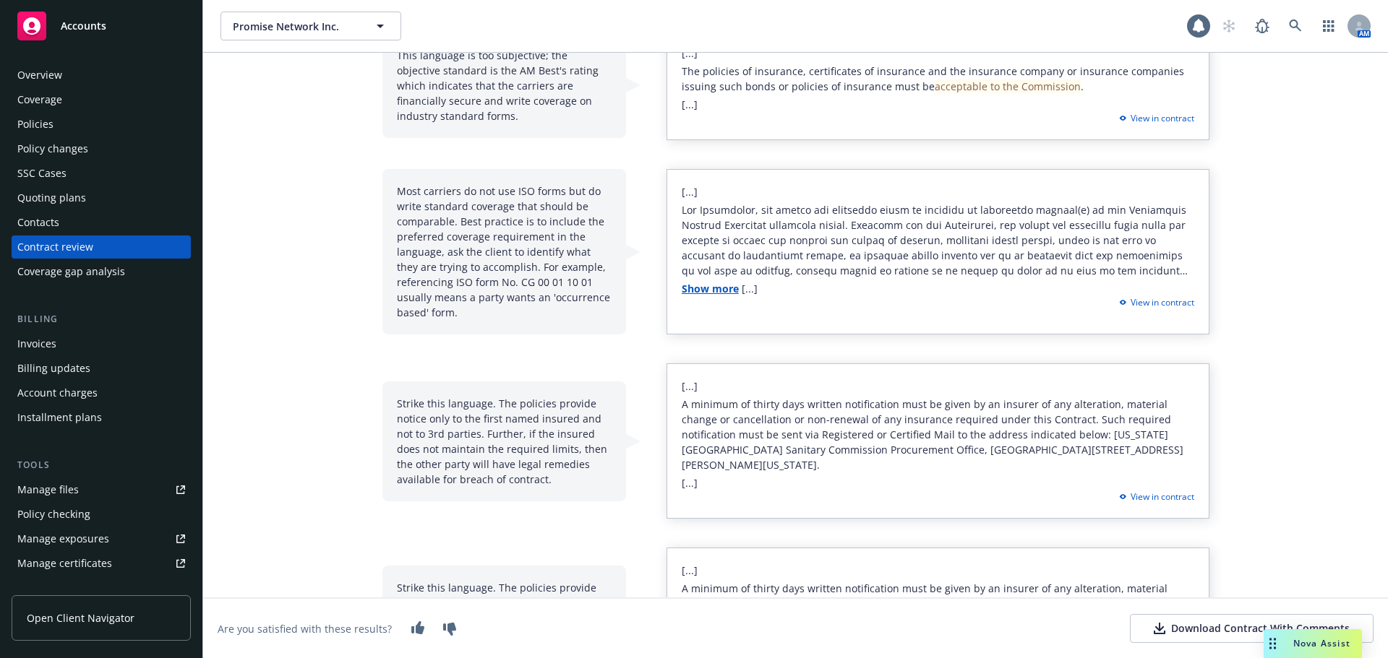
click at [388, 382] on div "Strike this language. The policies provide notice only to the first named insur…" at bounding box center [504, 442] width 244 height 120
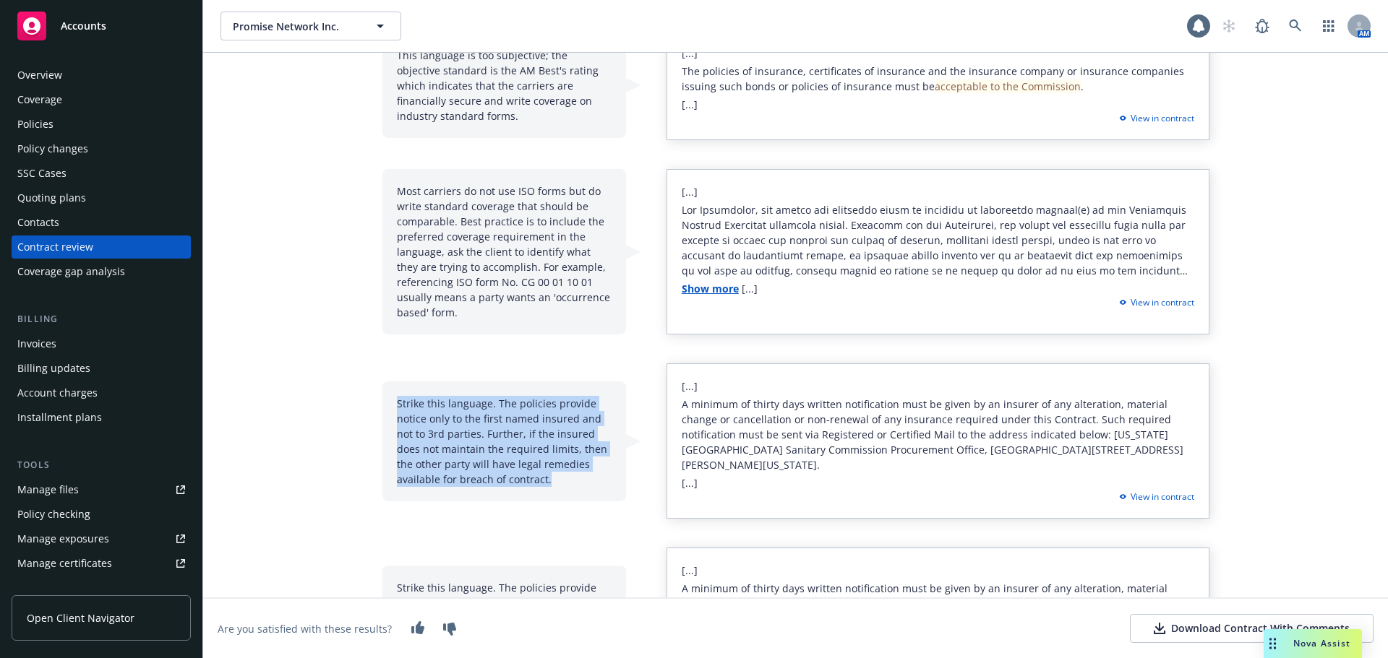
drag, startPoint x: 392, startPoint y: 381, endPoint x: 546, endPoint y: 465, distance: 175.9
click at [546, 465] on div "Strike this language. The policies provide notice only to the first named insur…" at bounding box center [504, 442] width 244 height 120
copy div "Strike this language. The policies provide notice only to the first named insur…"
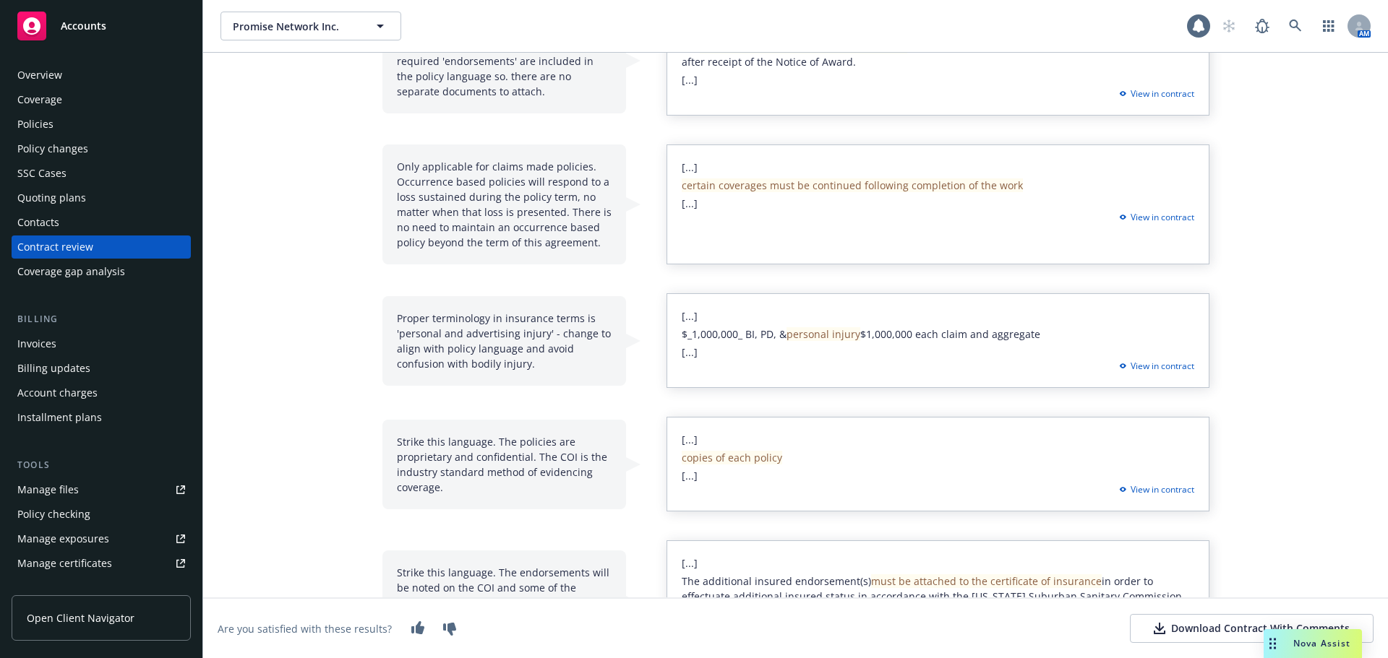
scroll to position [0, 0]
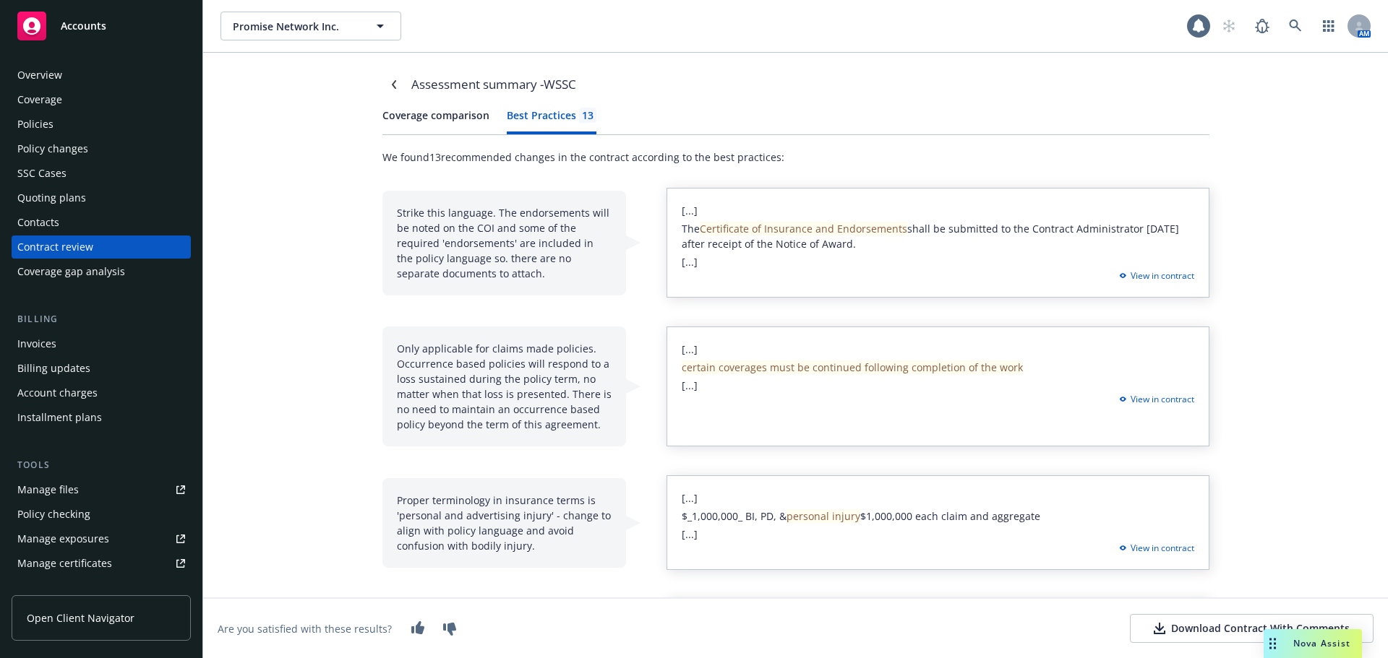
click at [405, 122] on button "Coverage comparison" at bounding box center [435, 121] width 107 height 27
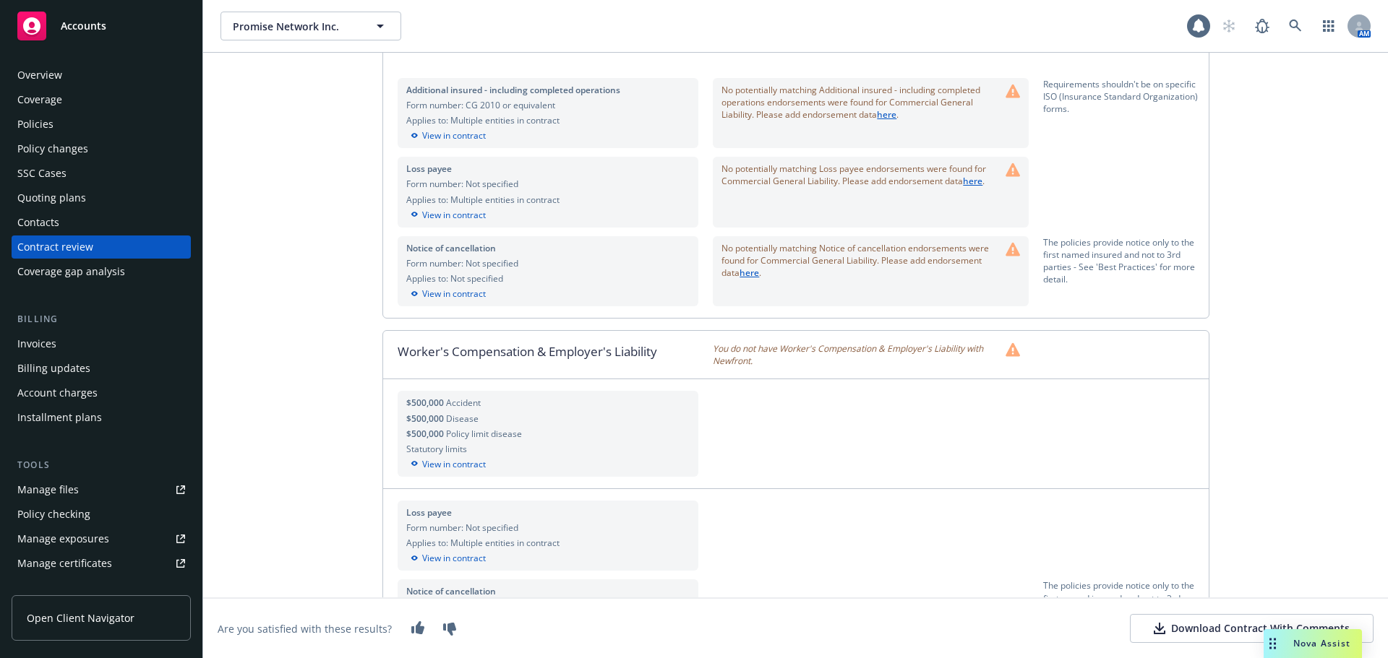
scroll to position [1787, 0]
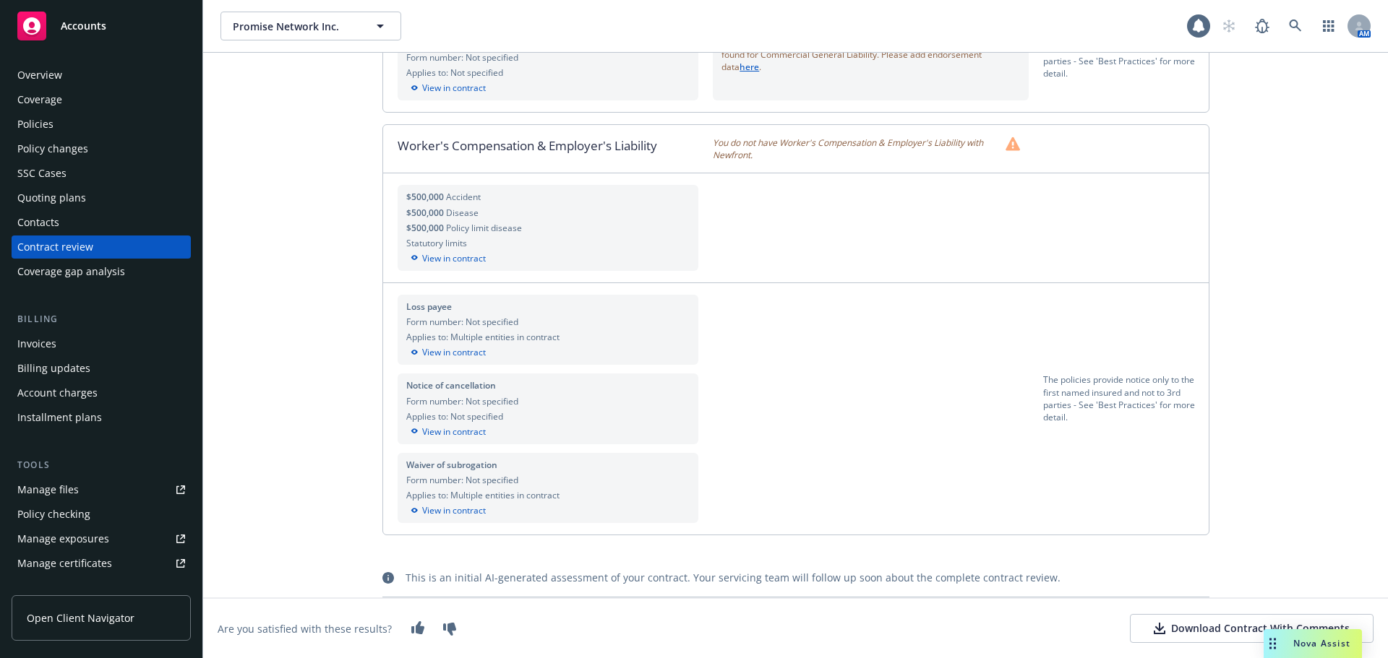
drag, startPoint x: 294, startPoint y: 394, endPoint x: 247, endPoint y: 463, distance: 83.2
click at [247, 463] on div "Assessment summary - WSSC Coverage comparison Best Practices 13 Required covera…" at bounding box center [795, 356] width 1184 height 606
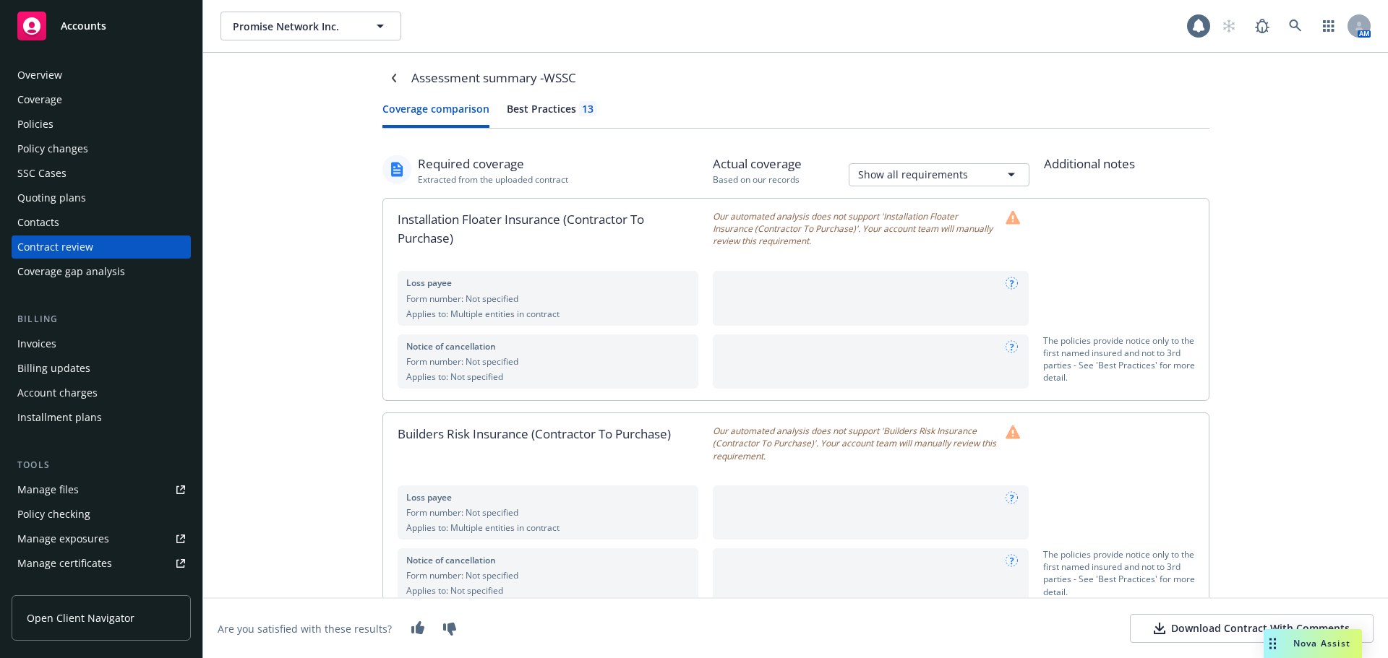
scroll to position [0, 0]
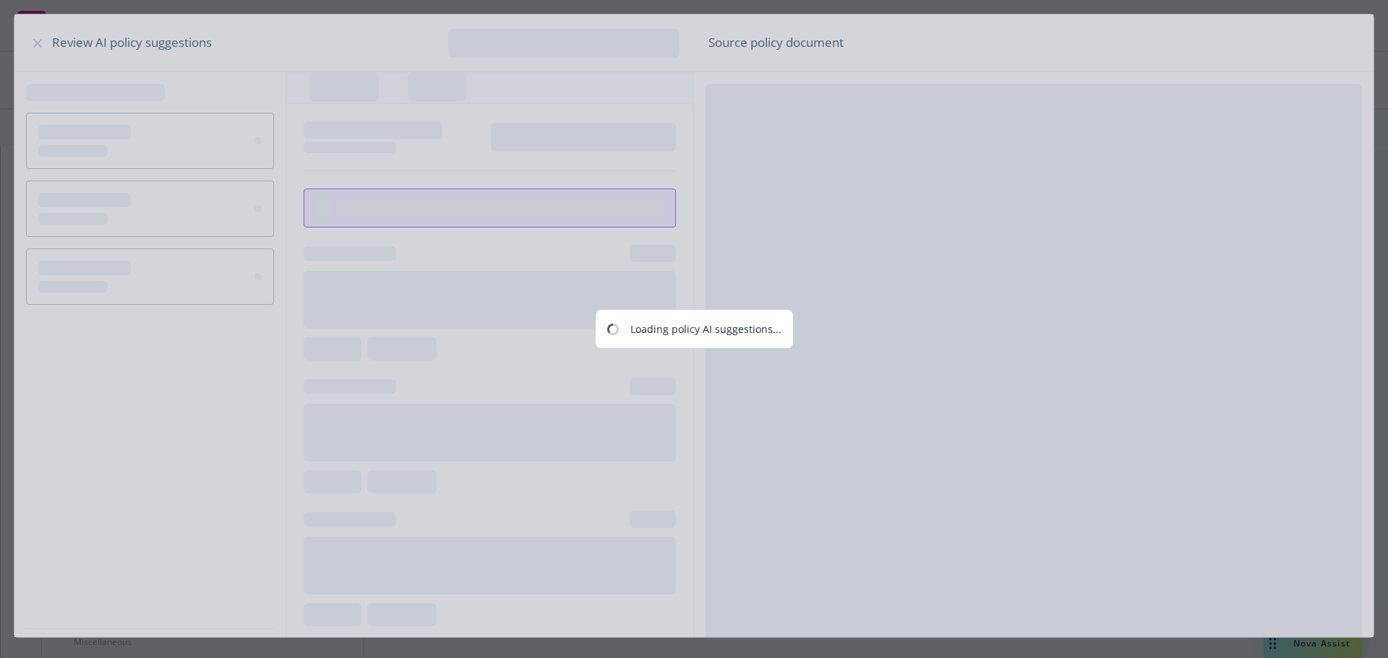
click at [1158, 76] on div "Loading policy AI suggestions..." at bounding box center [694, 329] width 1388 height 658
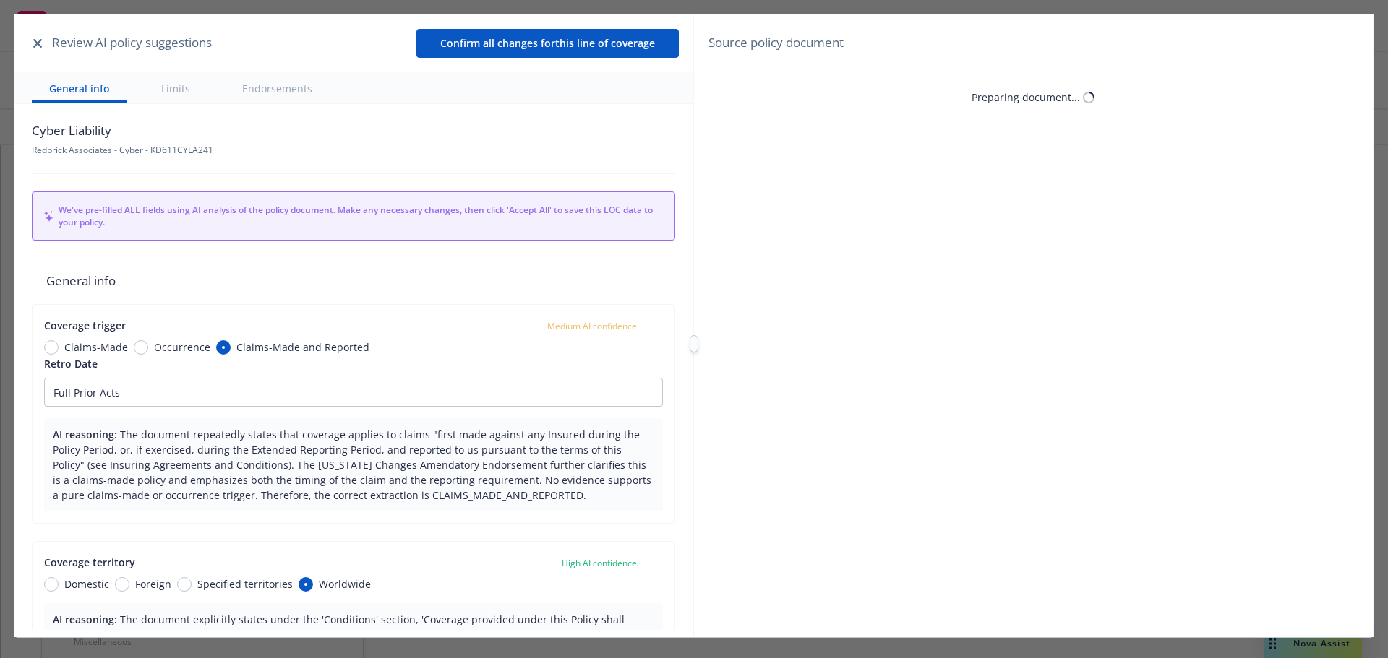
click at [38, 45] on icon "button" at bounding box center [37, 43] width 9 height 9
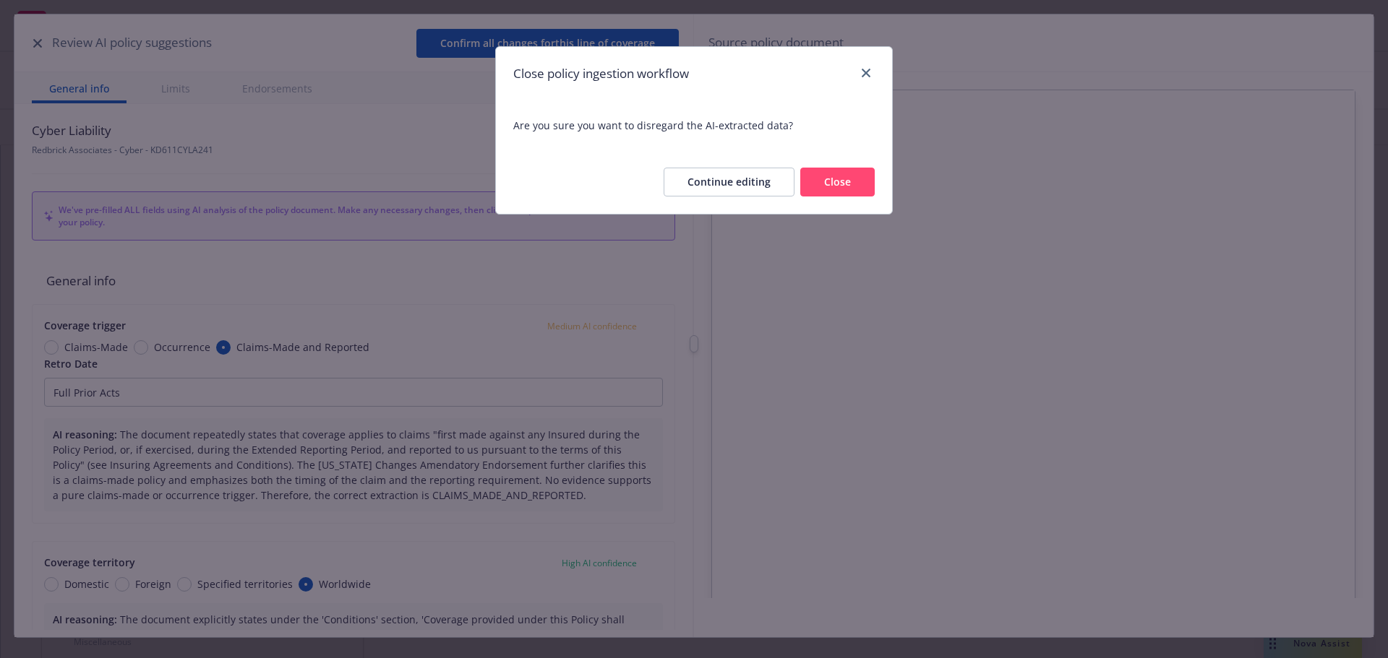
type textarea "x"
click at [835, 191] on button "Close" at bounding box center [837, 182] width 74 height 29
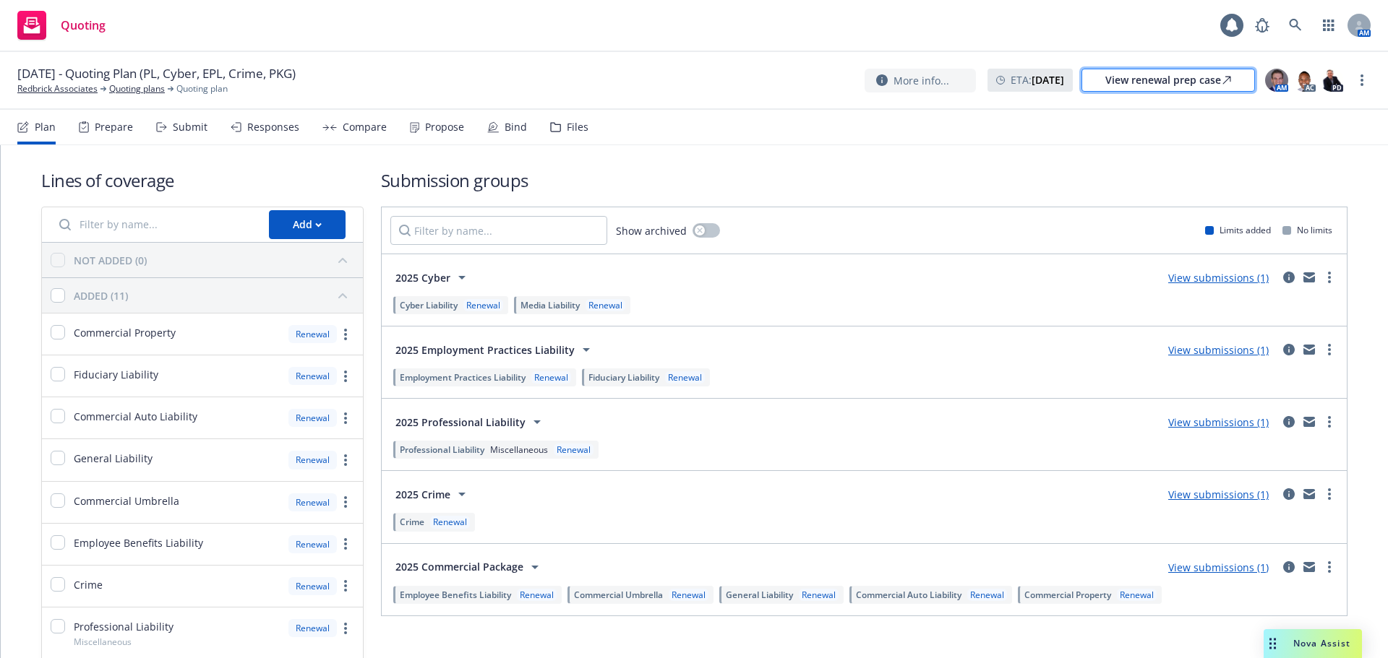
click at [1178, 73] on div "View renewal prep case" at bounding box center [1168, 80] width 126 height 22
click at [570, 132] on div "Files" at bounding box center [578, 127] width 22 height 12
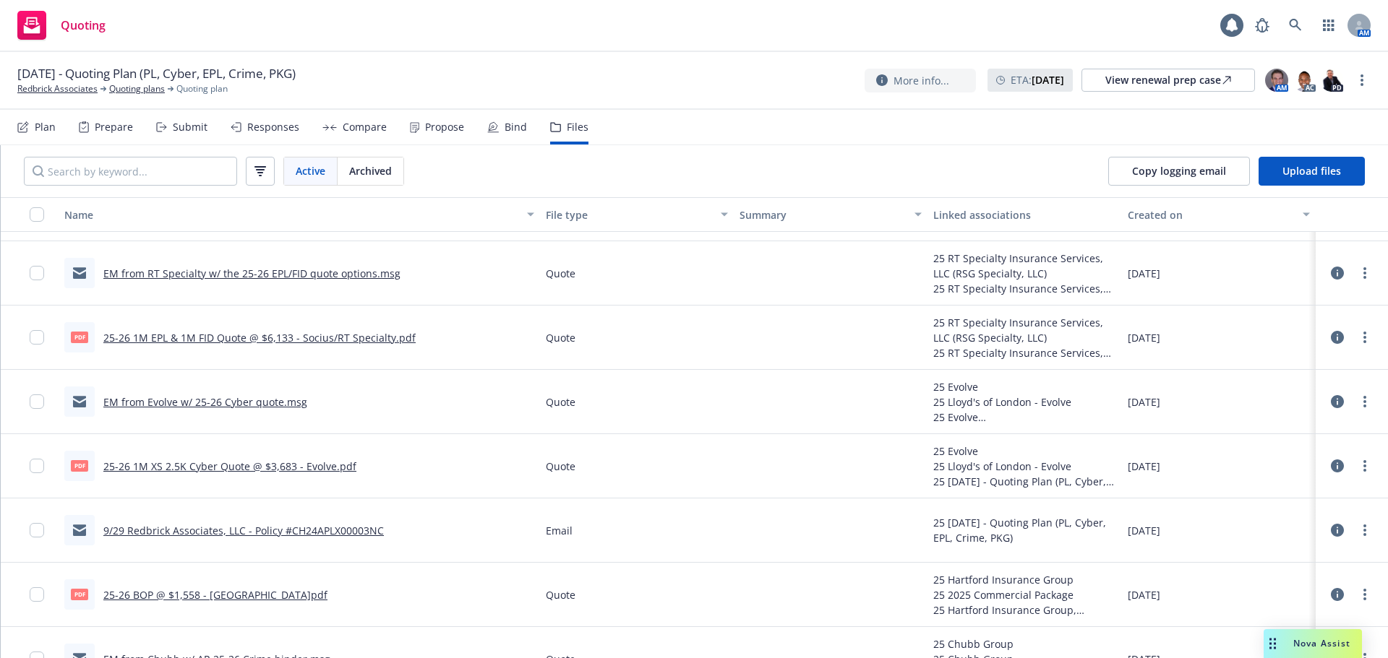
scroll to position [1662, 0]
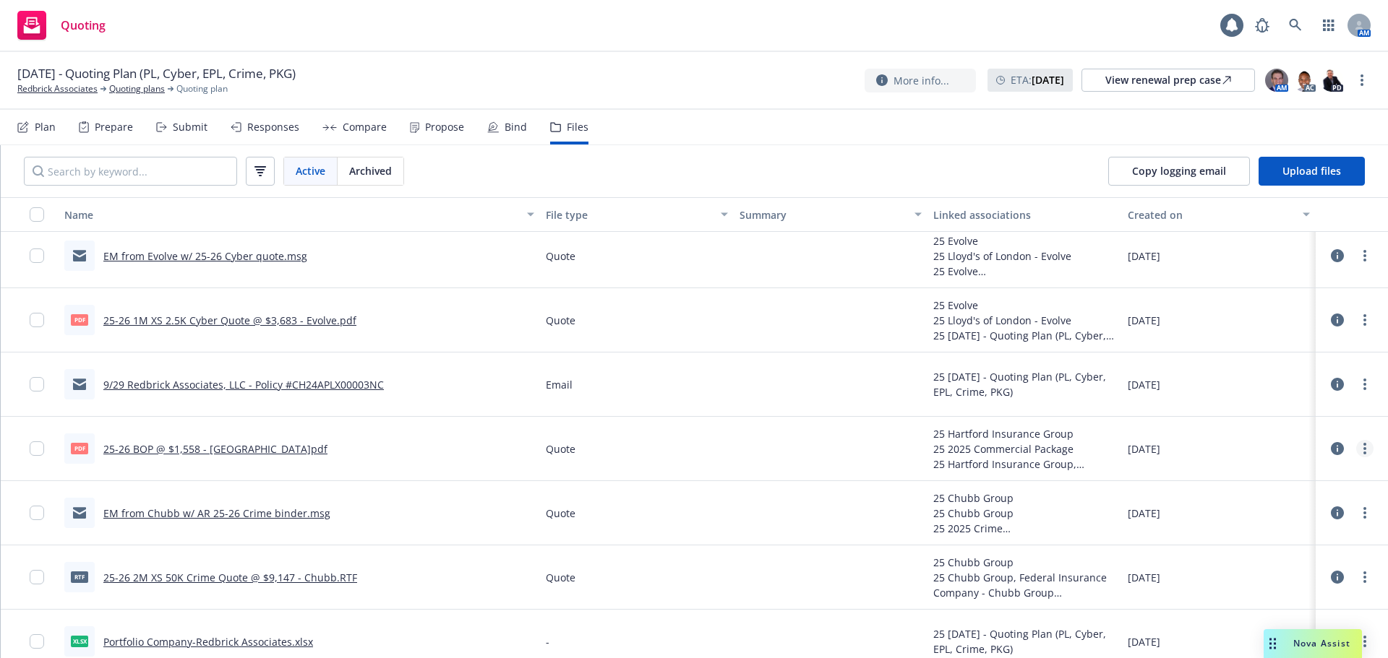
click at [1356, 449] on link "more" at bounding box center [1364, 448] width 17 height 17
click at [1284, 502] on link "Download" at bounding box center [1290, 507] width 144 height 29
click at [1357, 515] on link "more" at bounding box center [1364, 512] width 17 height 17
click at [1293, 574] on link "Download" at bounding box center [1290, 571] width 144 height 29
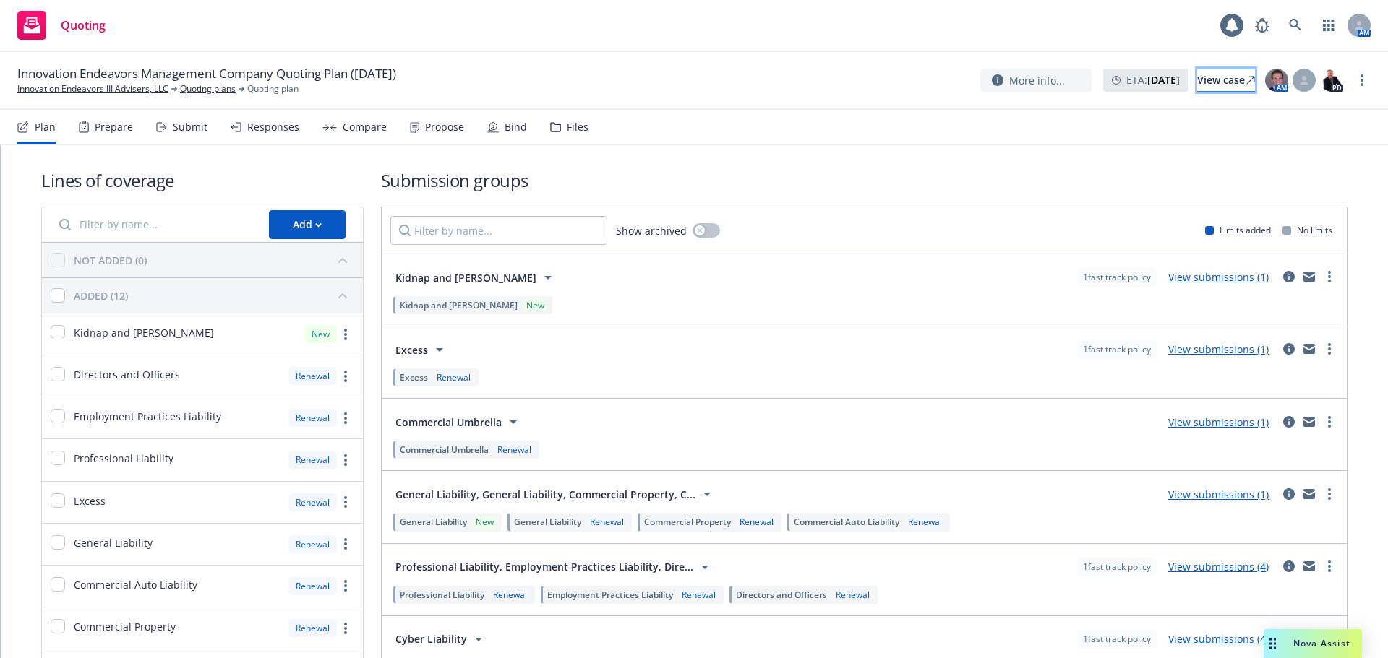
click at [1214, 77] on div "View case" at bounding box center [1226, 80] width 58 height 22
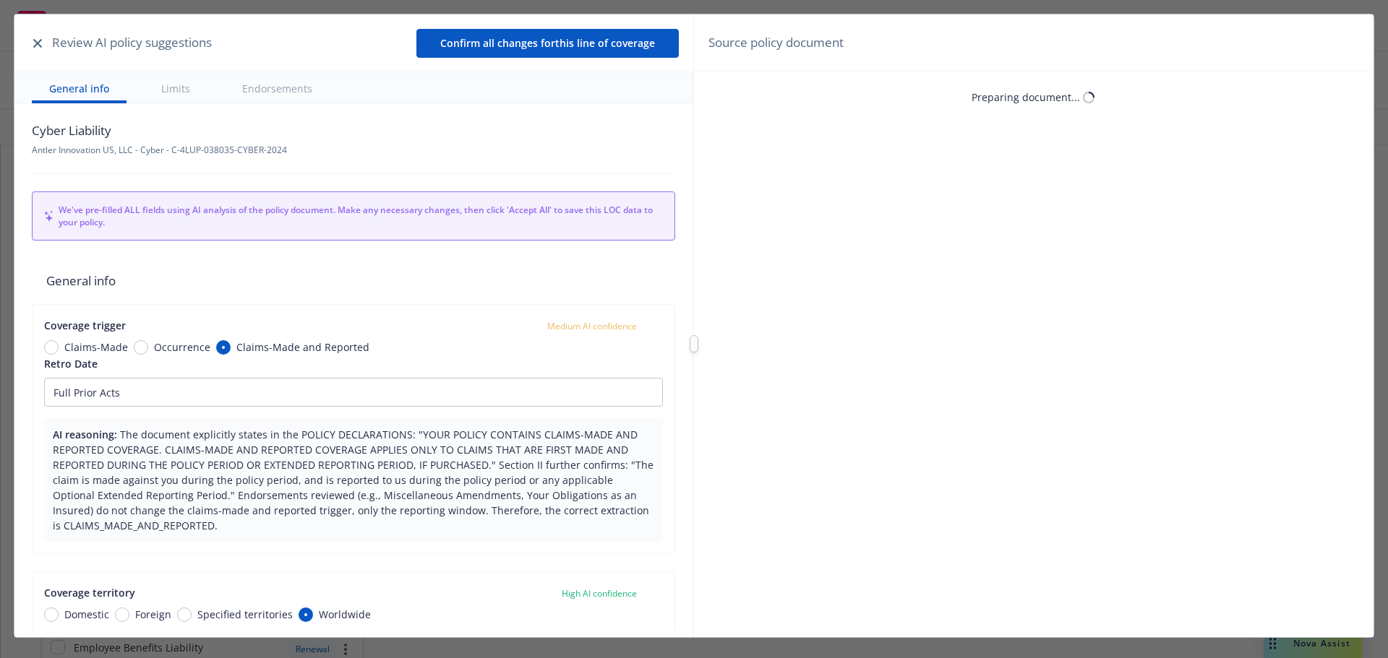
click at [37, 48] on button "button" at bounding box center [37, 43] width 17 height 17
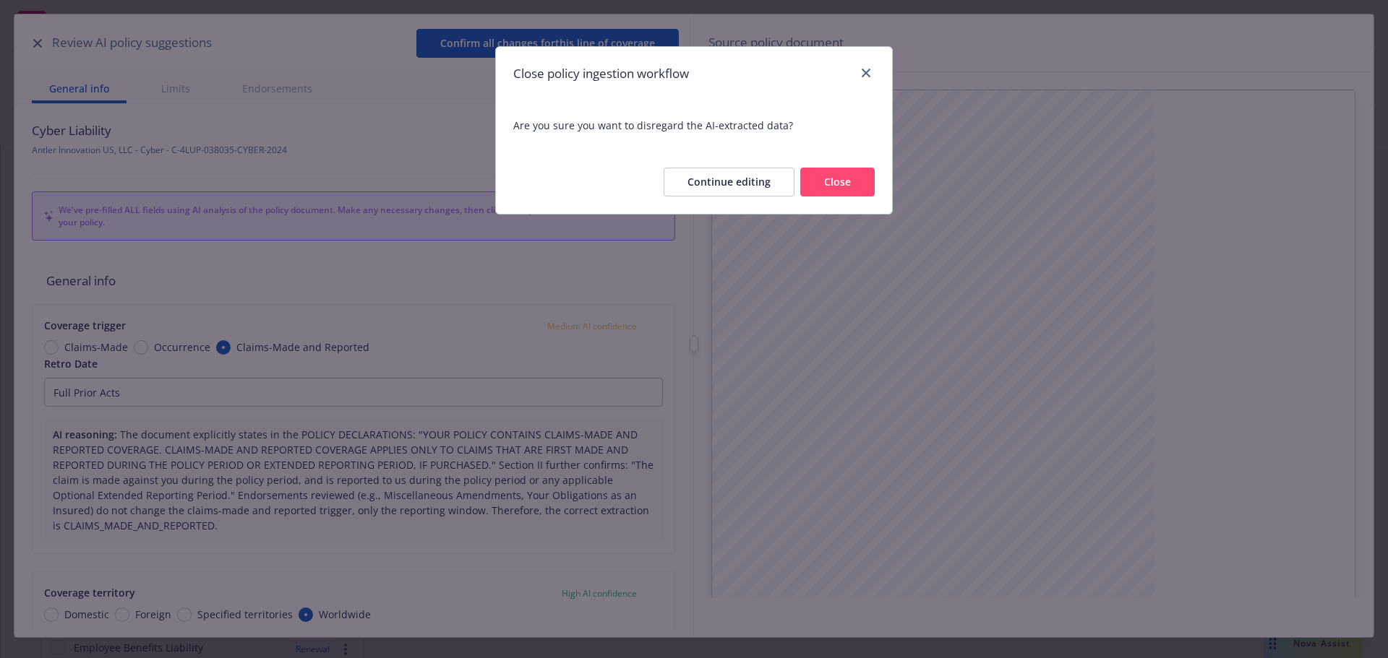
click at [833, 187] on button "Close" at bounding box center [837, 182] width 74 height 29
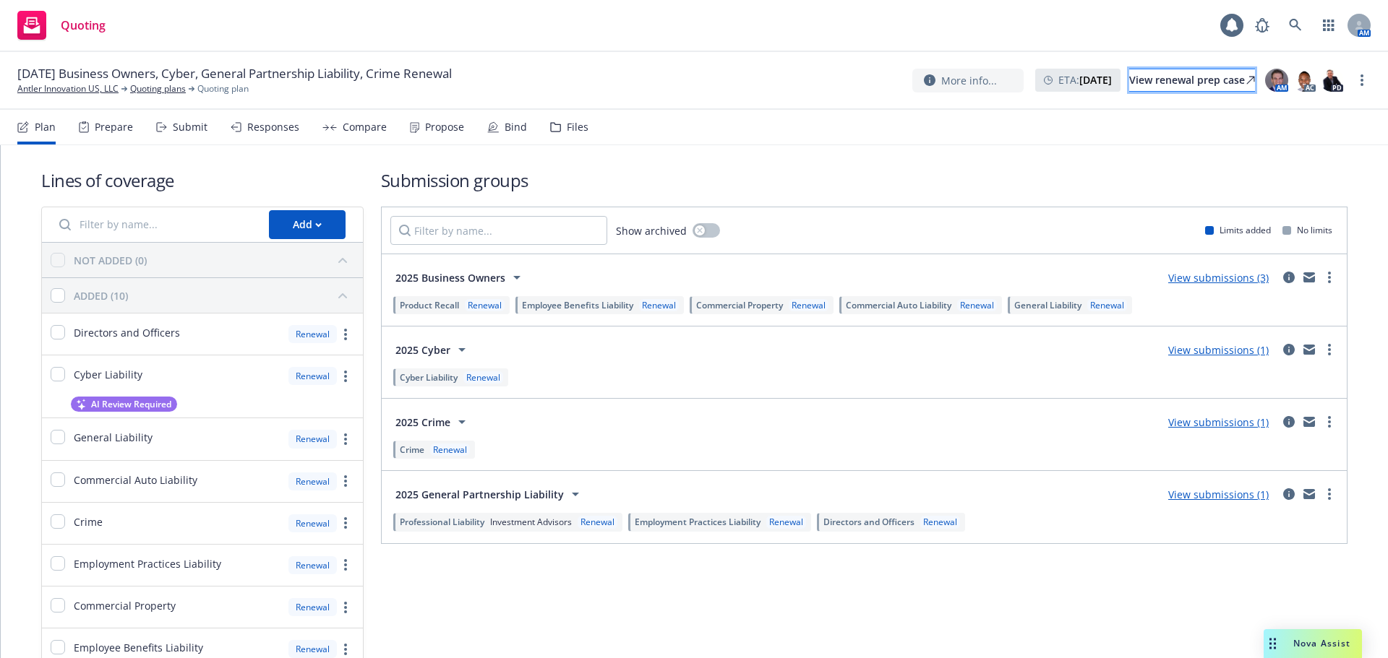
click at [1151, 81] on div "View renewal prep case" at bounding box center [1192, 80] width 126 height 22
click at [574, 135] on div "Files" at bounding box center [569, 127] width 38 height 35
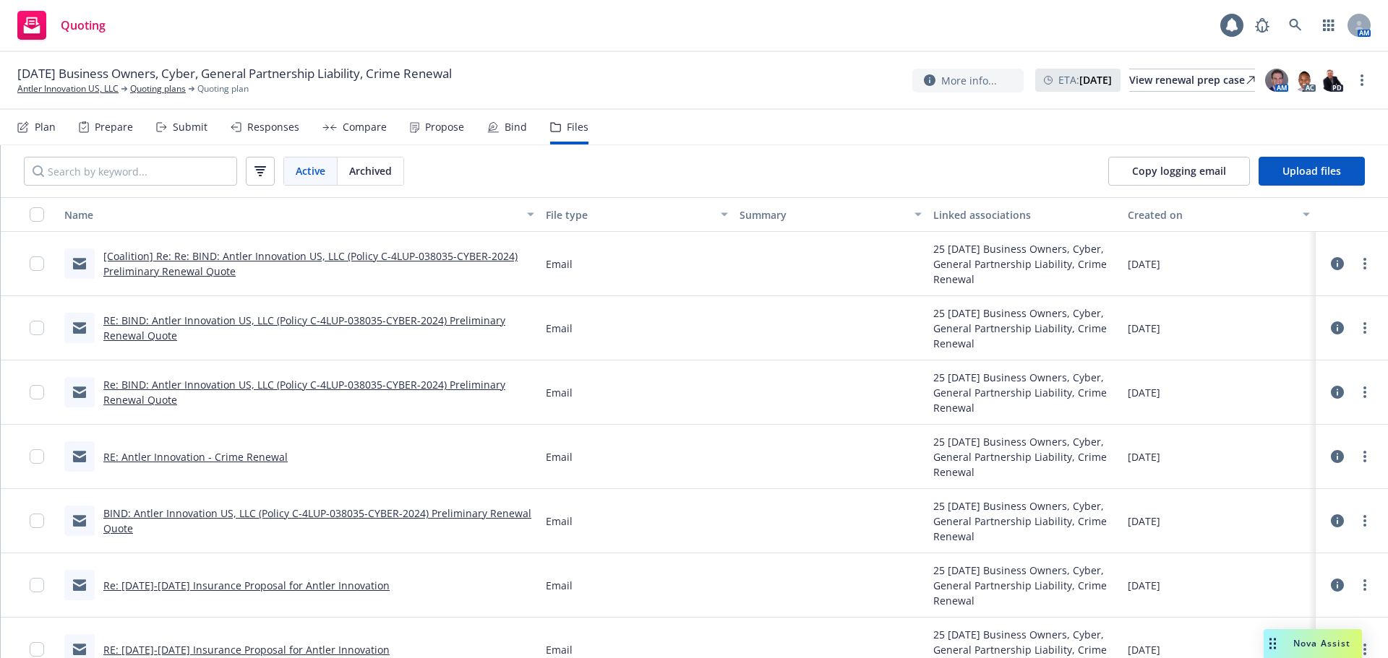
click at [226, 248] on div "[Coalition] Re: Re: BIND: Antler Innovation US, LLC (Policy C-4LUP-038035-CYBER…" at bounding box center [299, 264] width 481 height 64
click at [230, 255] on link "[Coalition] Re: Re: BIND: Antler Innovation US, LLC (Policy C-4LUP-038035-CYBER…" at bounding box center [310, 263] width 414 height 29
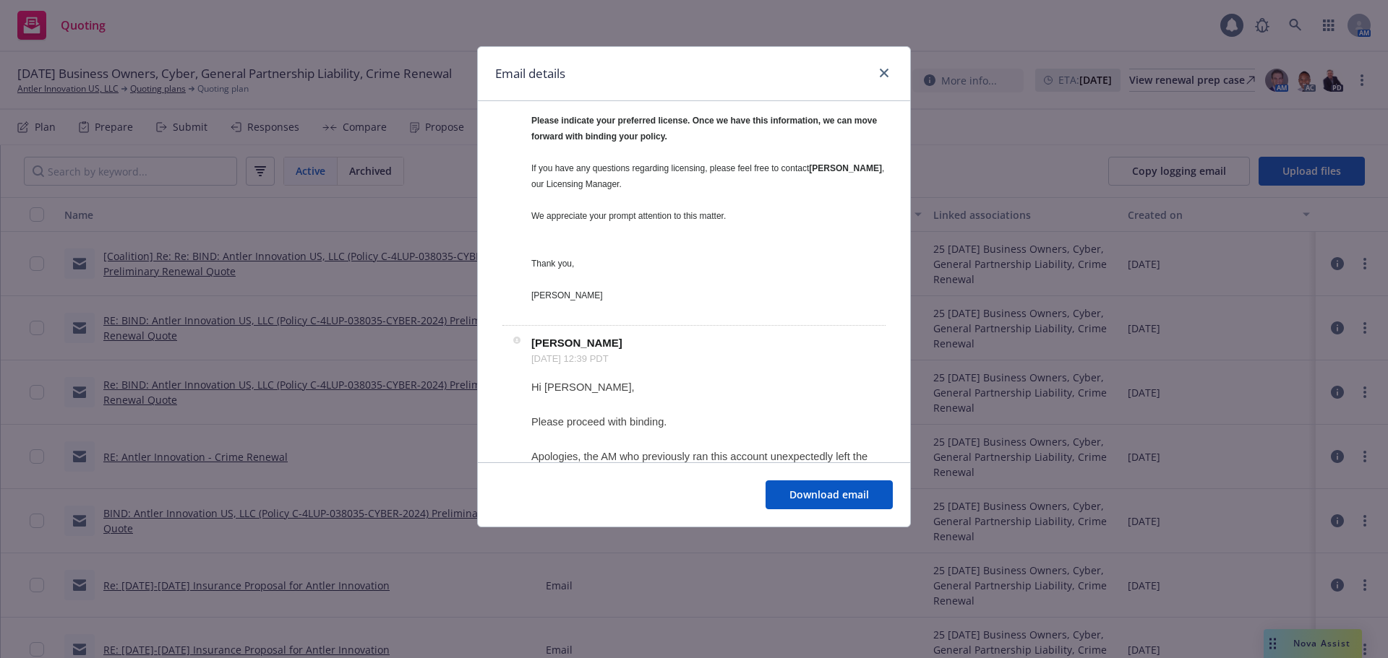
scroll to position [506, 0]
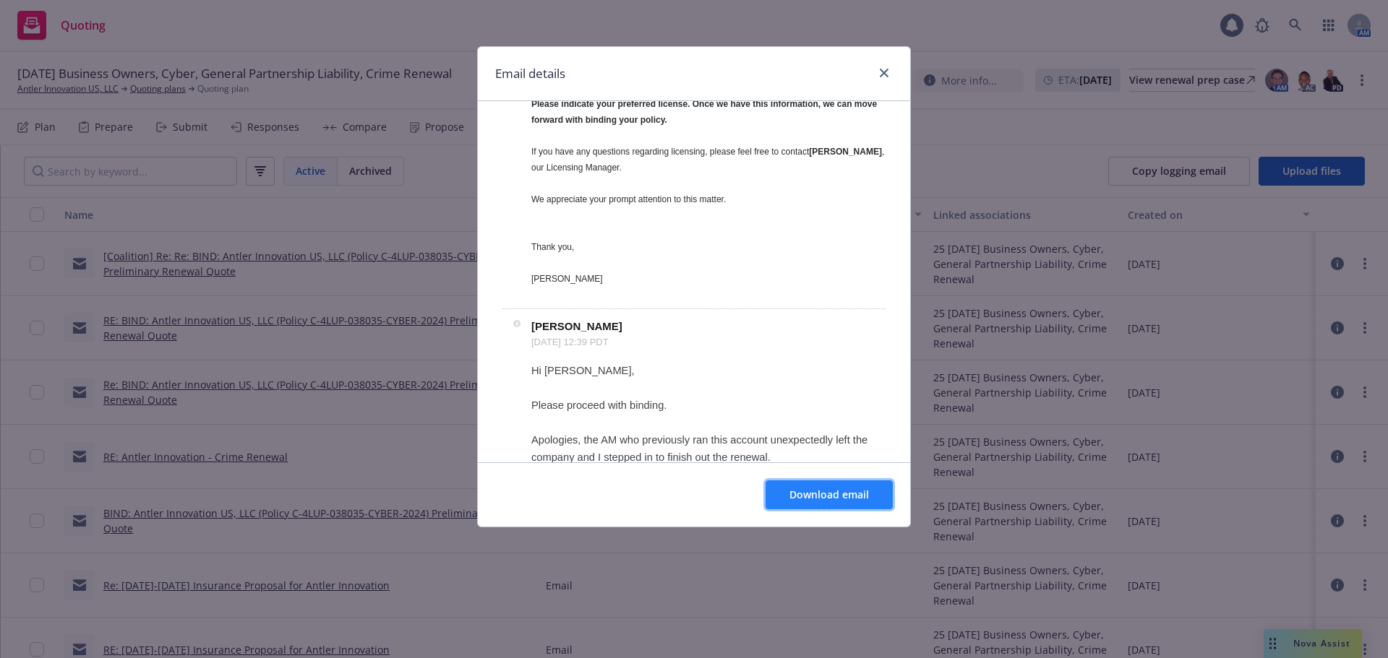
click at [826, 499] on span "Download email" at bounding box center [828, 495] width 79 height 14
click at [885, 72] on icon "close" at bounding box center [883, 73] width 9 height 9
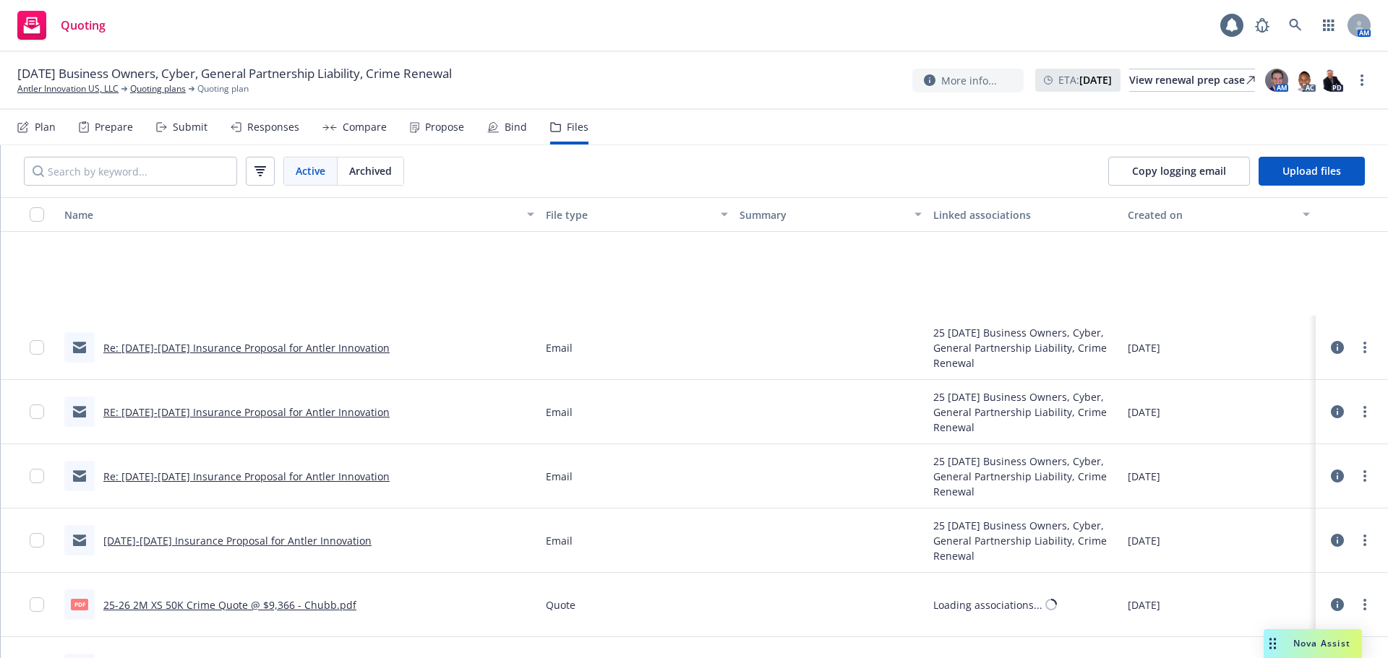
scroll to position [723, 0]
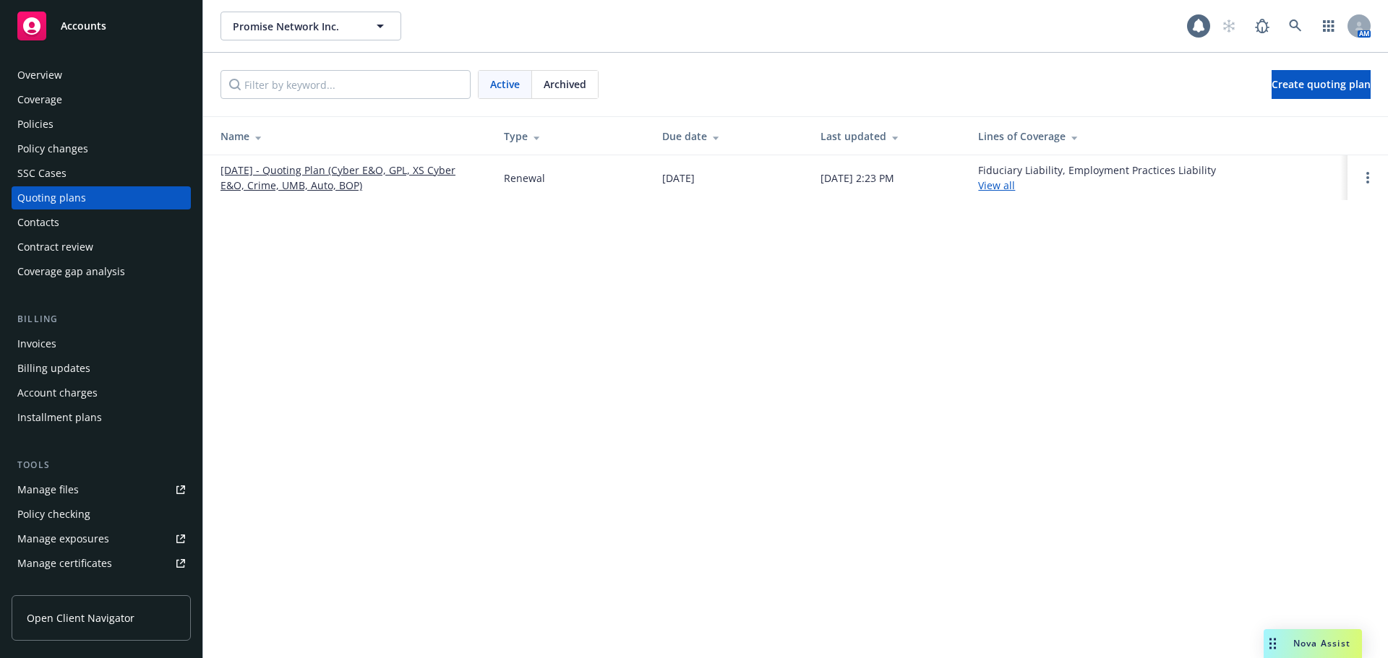
click at [336, 172] on link "[DATE] - Quoting Plan (Cyber E&O, GPL, XS Cyber E&O, Crime, UMB, Auto, BOP)" at bounding box center [350, 178] width 260 height 30
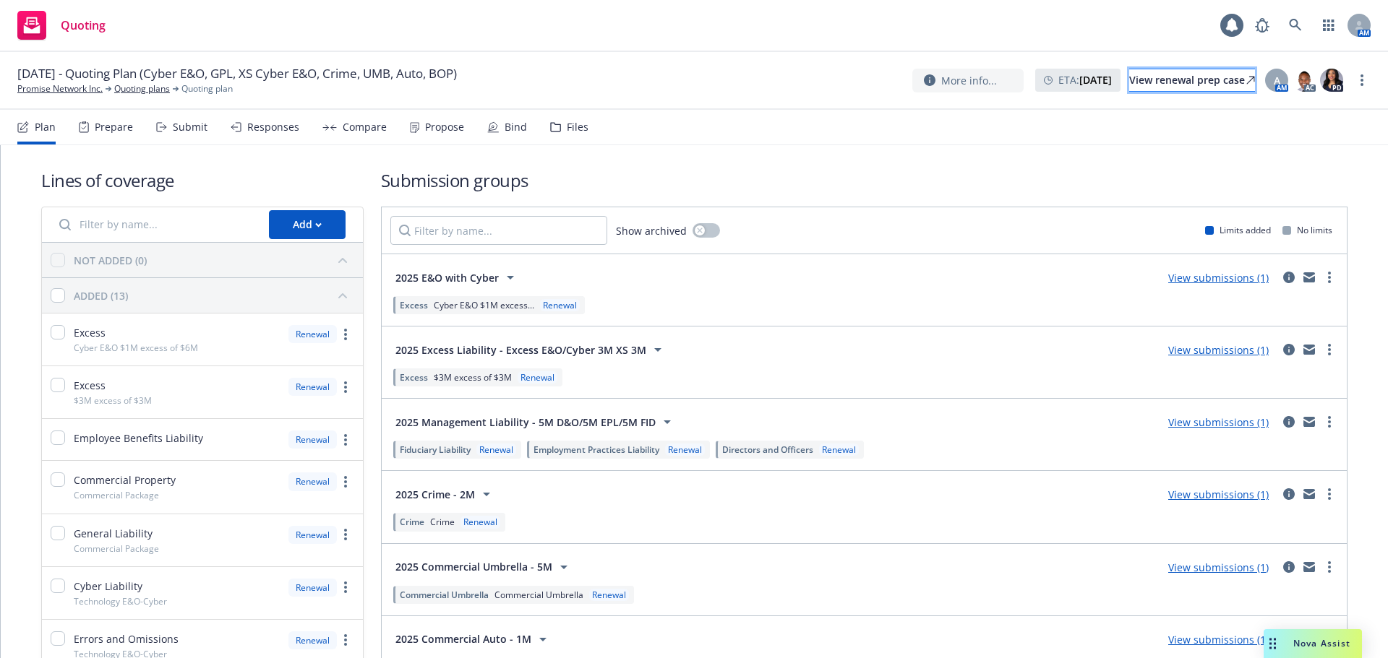
click at [1135, 87] on div "View renewal prep case" at bounding box center [1192, 80] width 126 height 22
click at [278, 126] on div "Responses" at bounding box center [273, 127] width 52 height 12
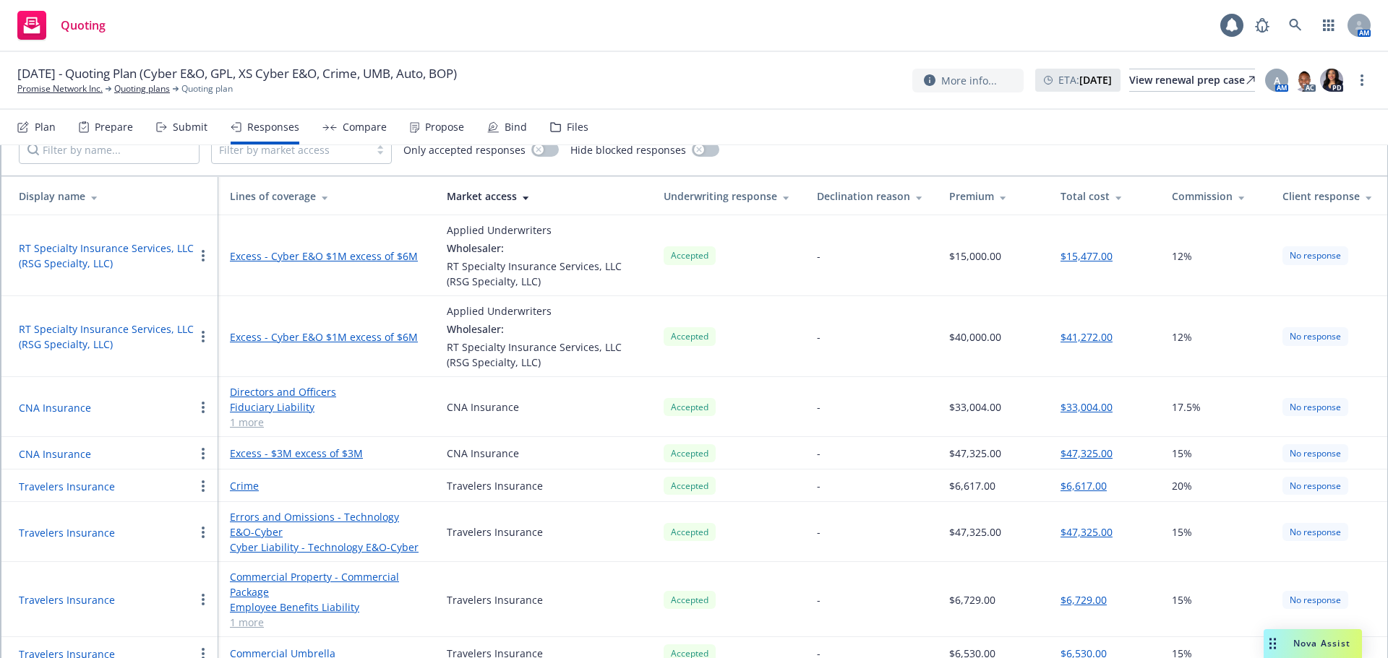
scroll to position [138, 0]
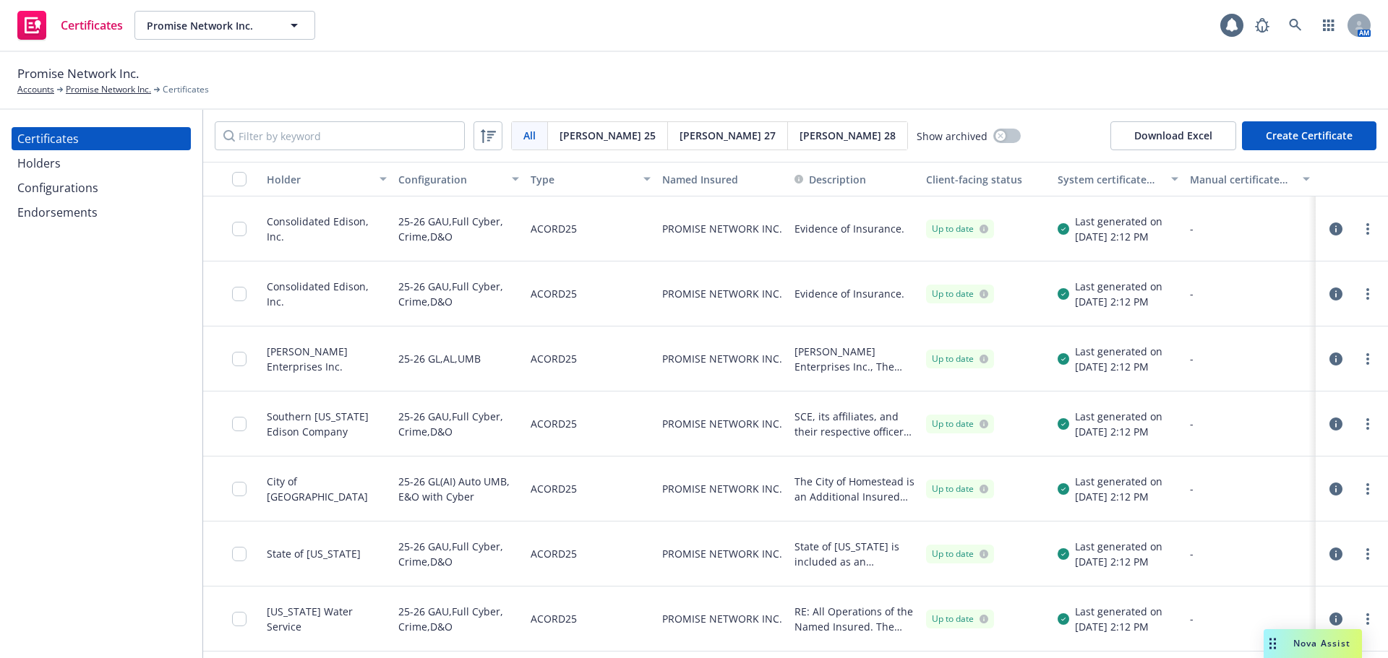
click at [1022, 99] on div "Promise Network Inc. Accounts Promise Network Inc. Certificates" at bounding box center [694, 81] width 1388 height 58
